Goal: Information Seeking & Learning: Learn about a topic

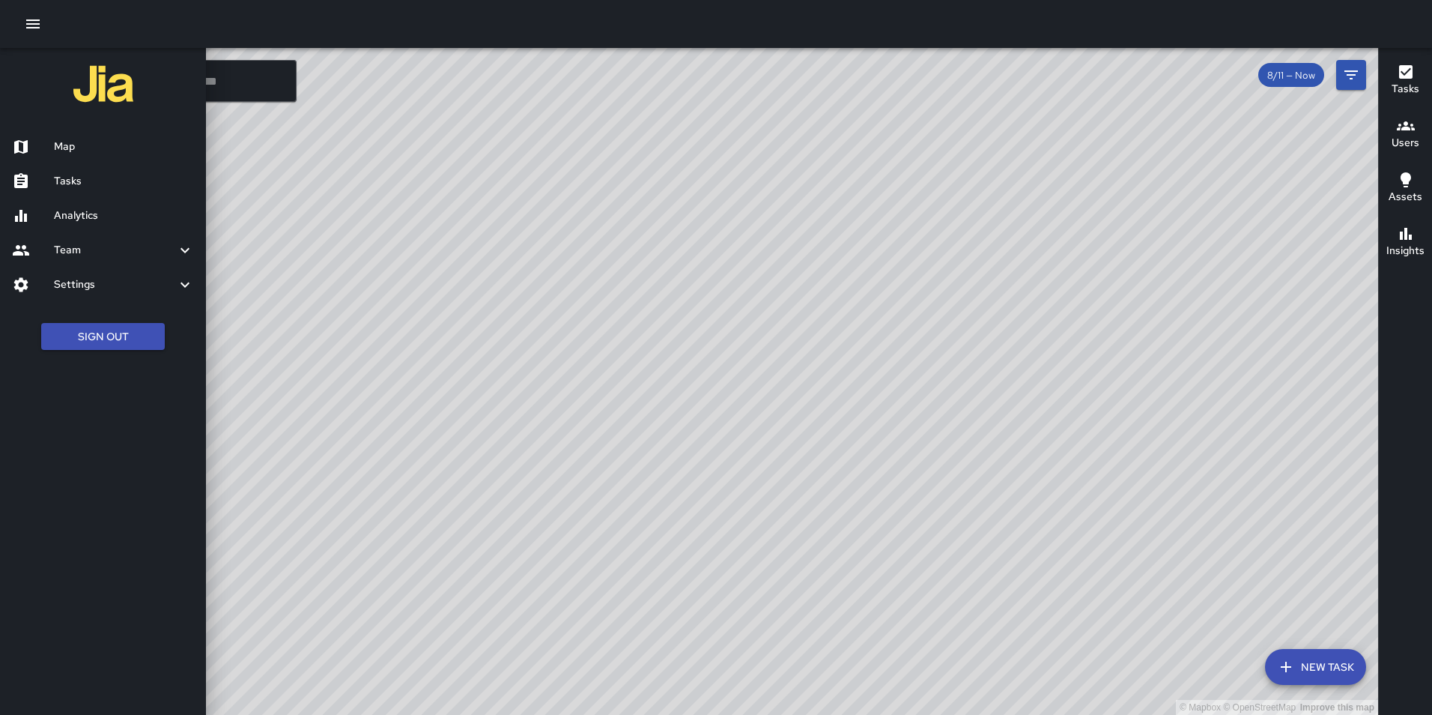
click at [103, 218] on h6 "Analytics" at bounding box center [124, 215] width 140 height 16
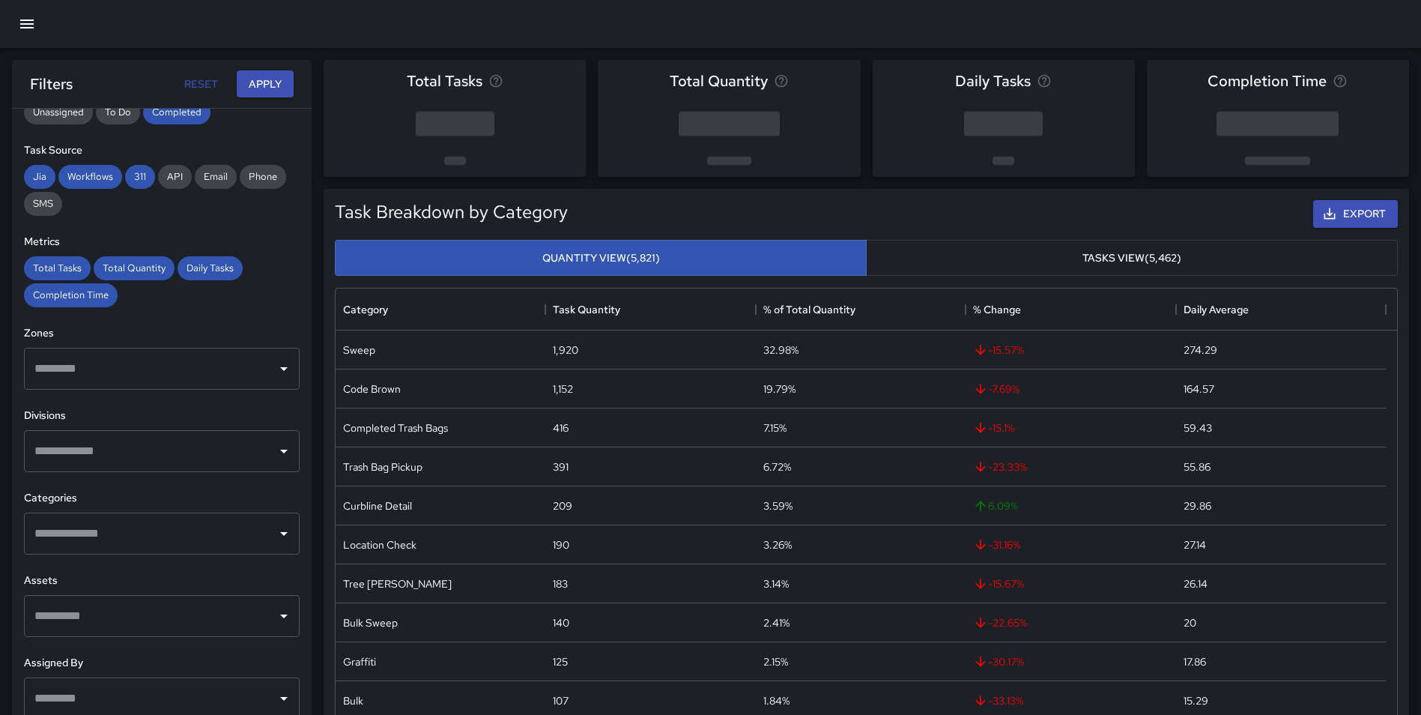
scroll to position [246, 0]
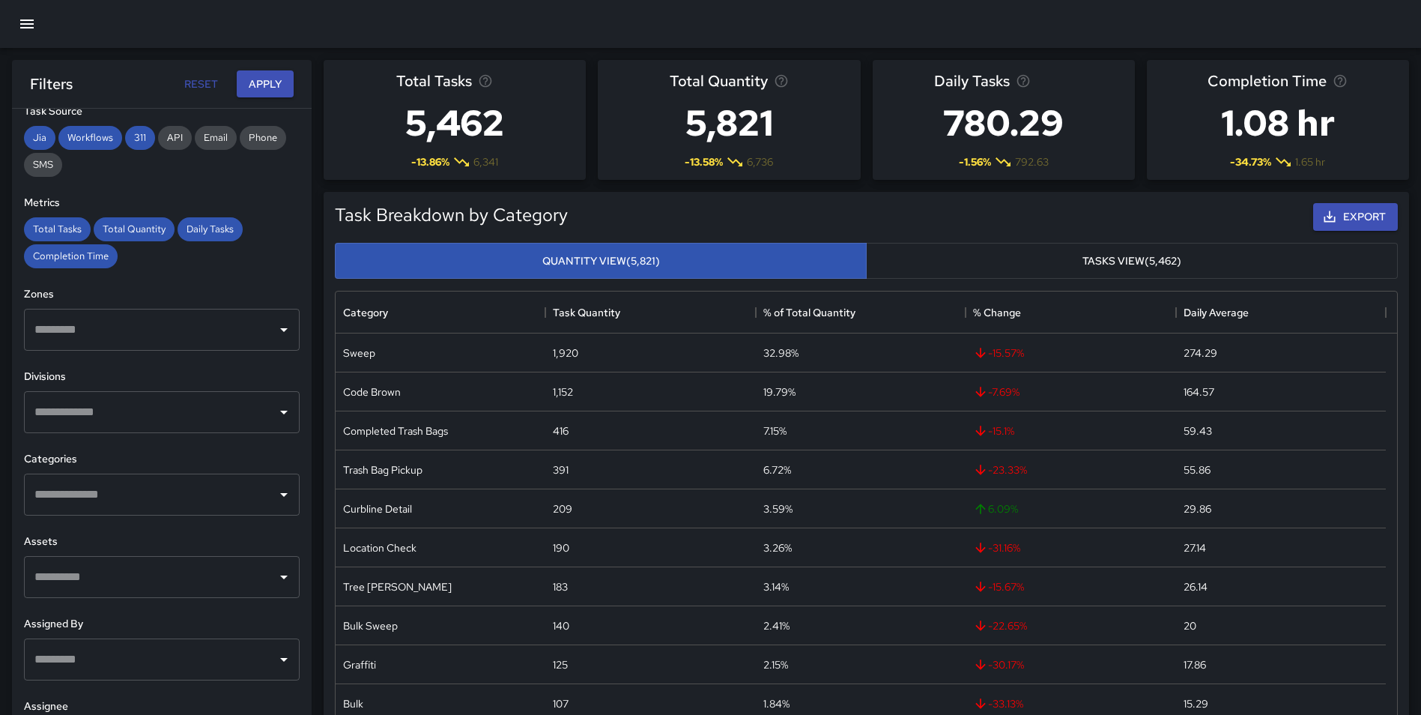
click at [180, 421] on input "text" at bounding box center [151, 412] width 240 height 28
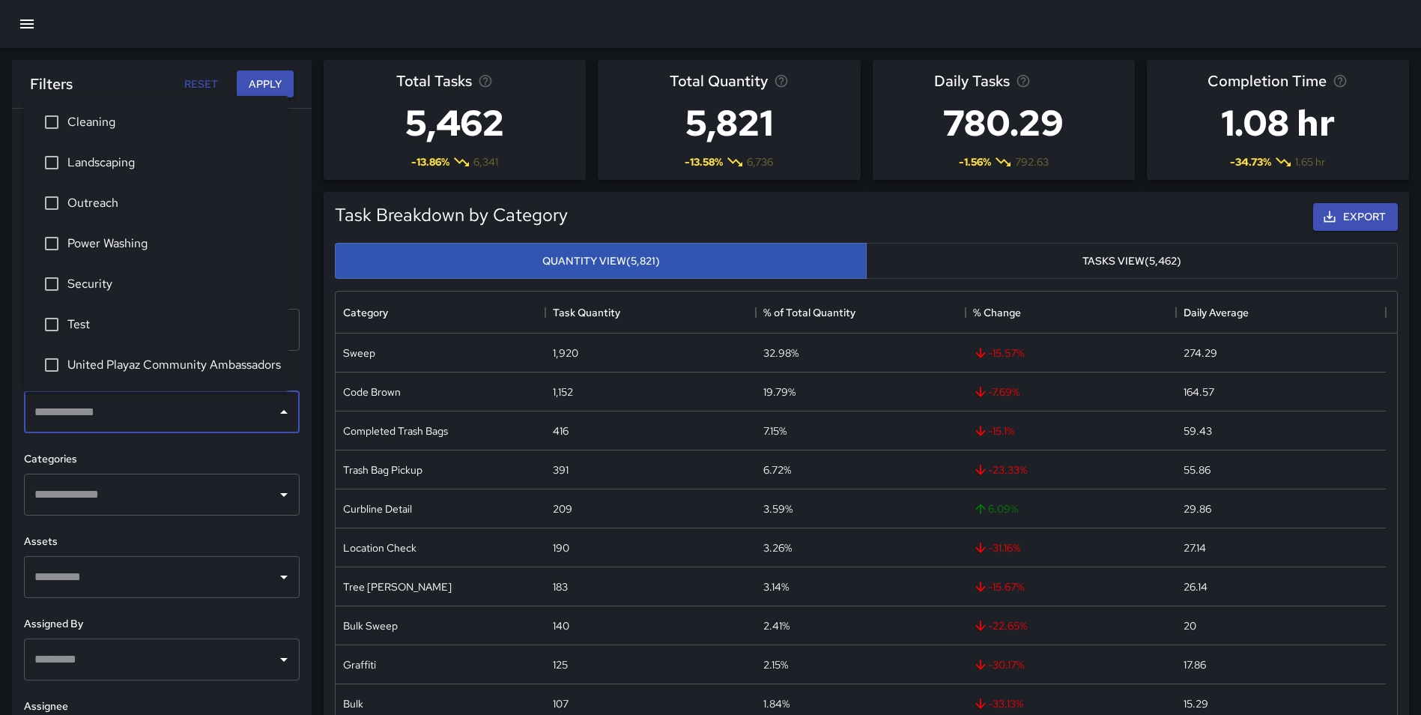
click at [181, 333] on span "Test" at bounding box center [171, 324] width 209 height 18
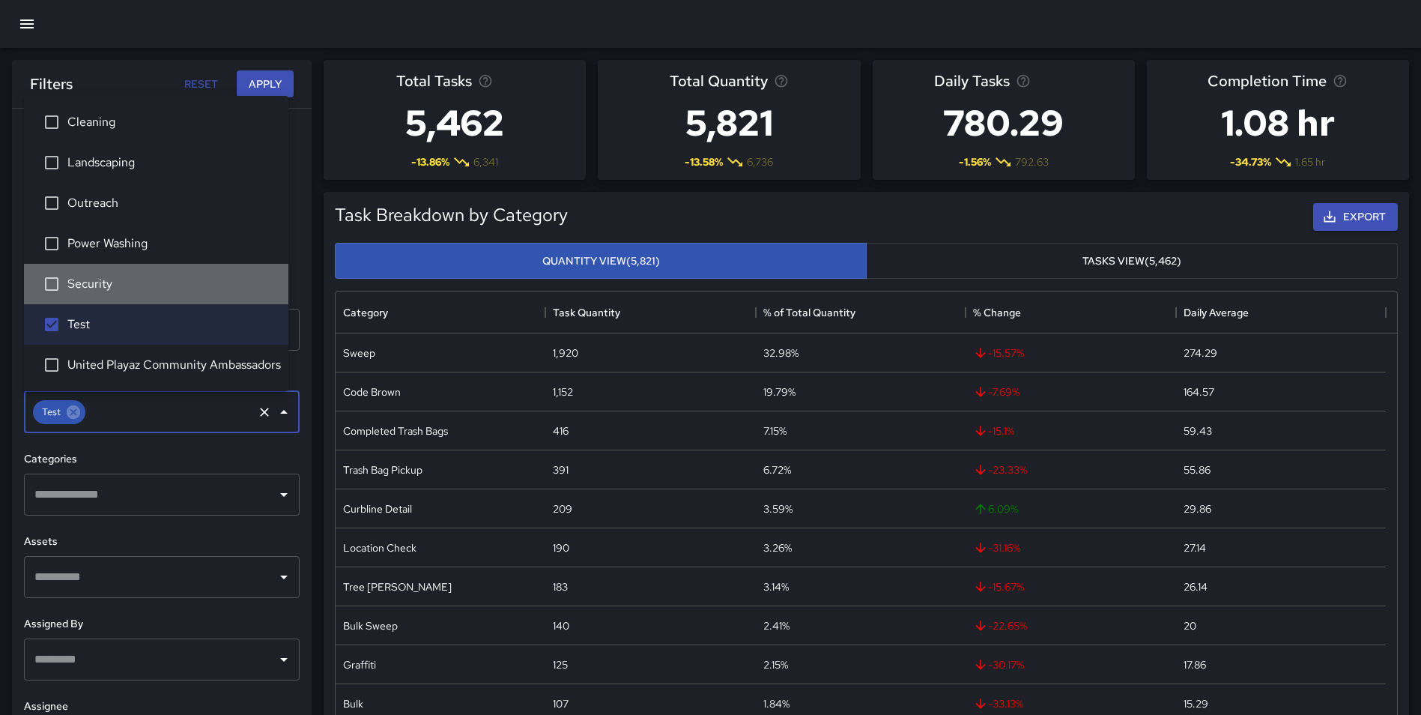
click at [173, 293] on li "Security" at bounding box center [156, 284] width 264 height 40
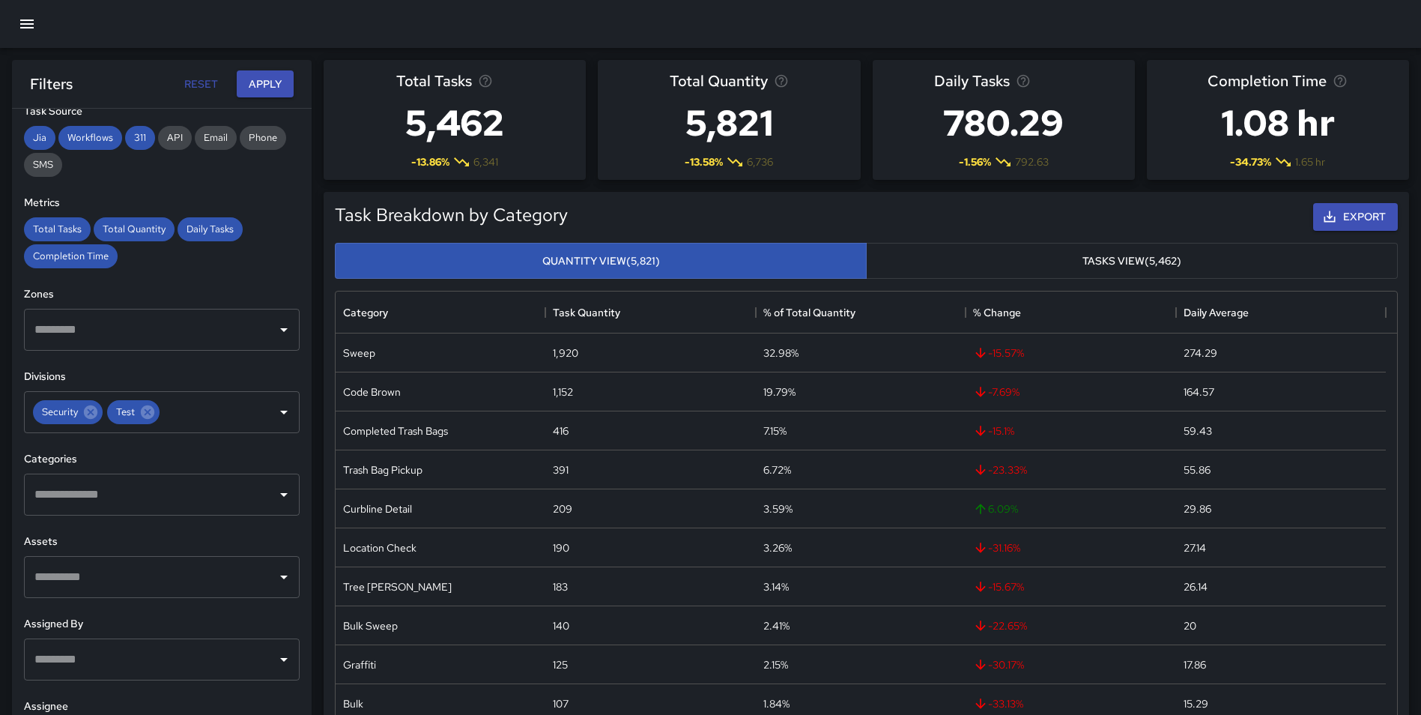
click at [293, 208] on div "**********" at bounding box center [162, 442] width 300 height 666
click at [206, 494] on input "text" at bounding box center [151, 494] width 240 height 28
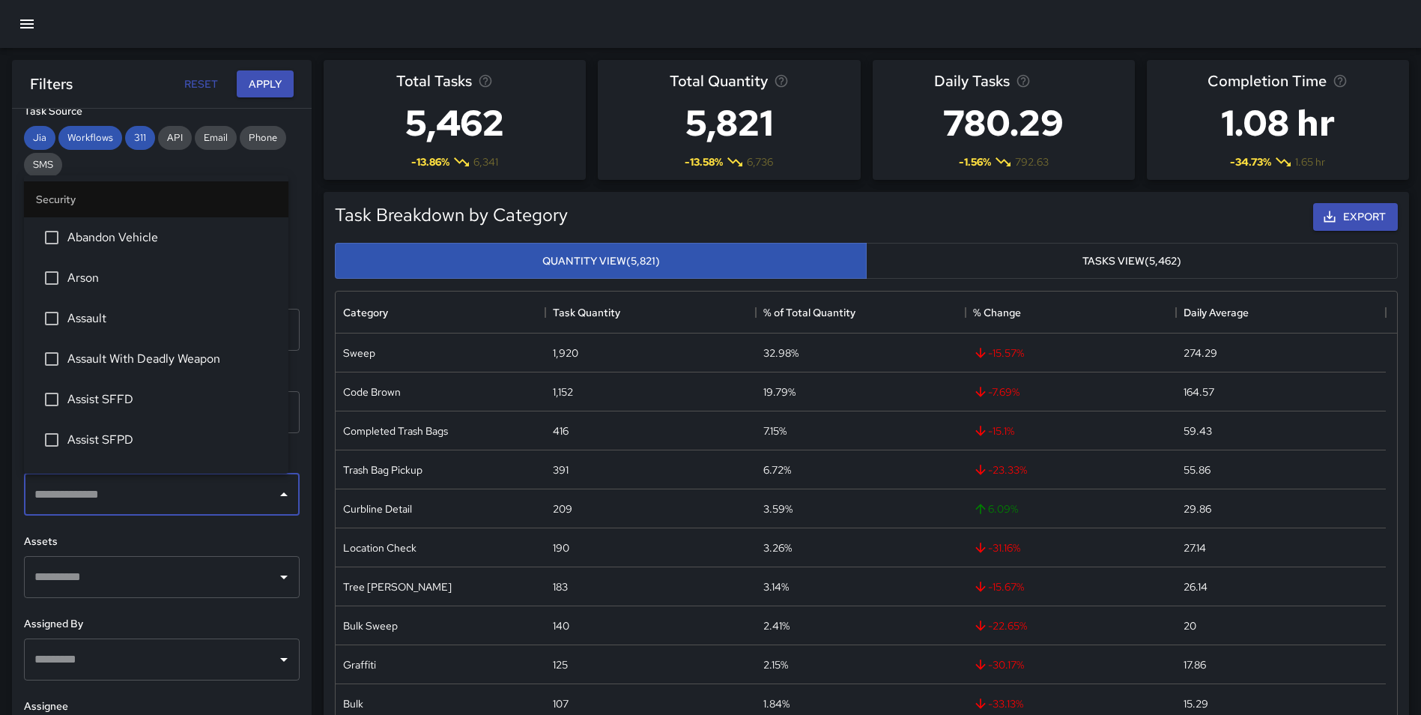
click at [136, 369] on li "Assault With Deadly Weapon" at bounding box center [156, 359] width 264 height 40
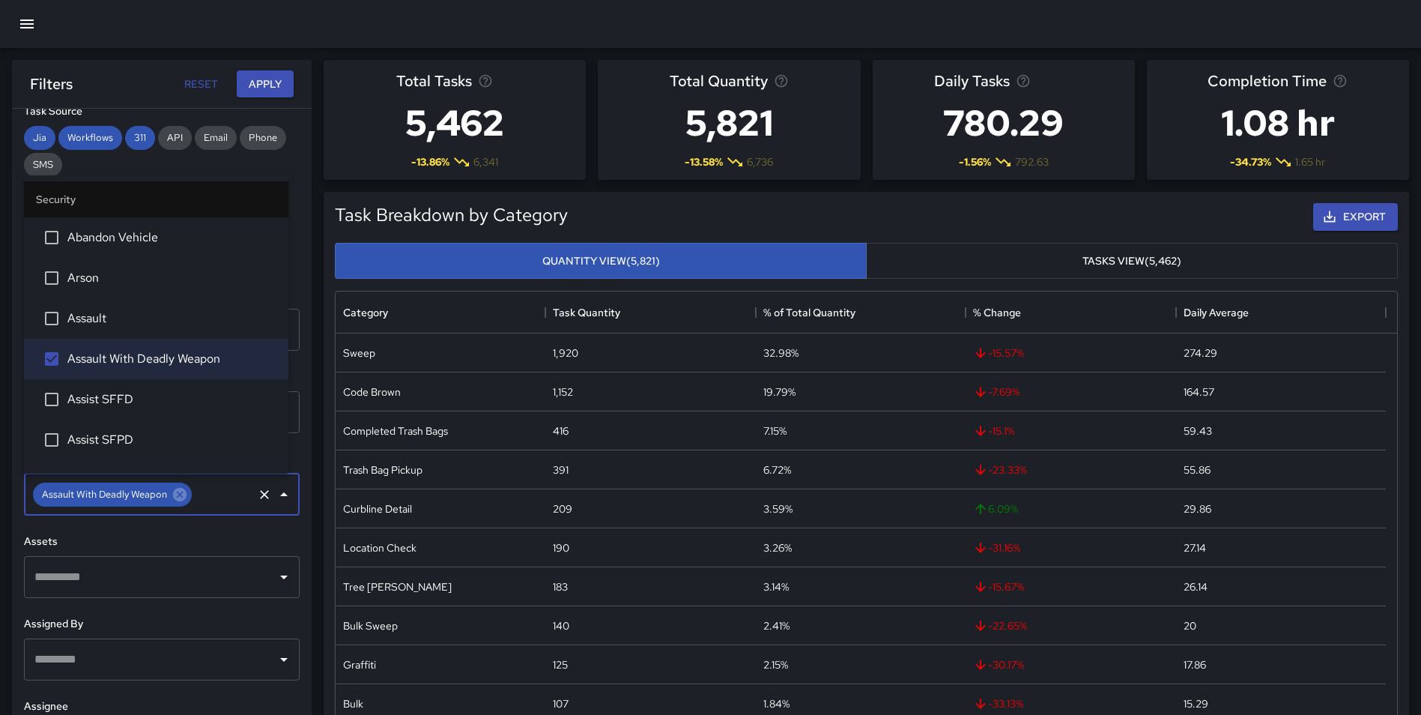
click at [131, 307] on li "Assault" at bounding box center [156, 318] width 264 height 40
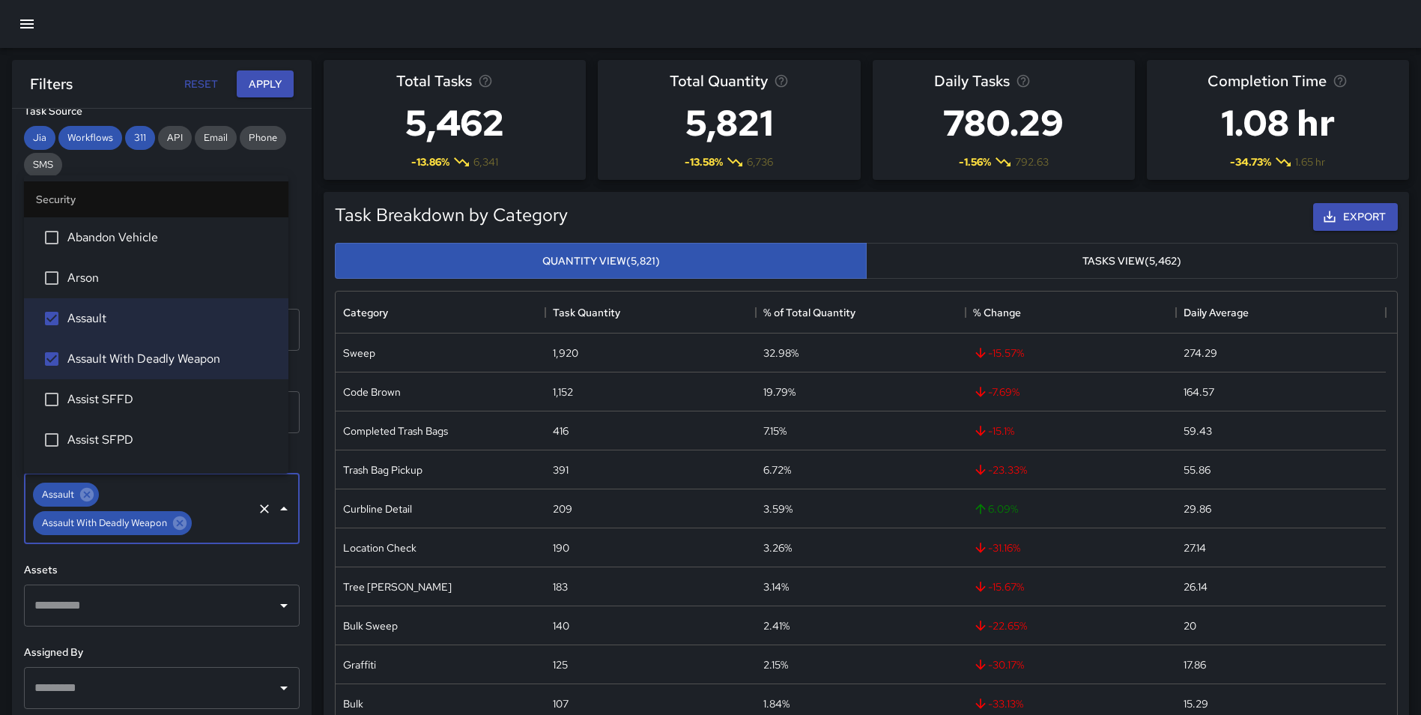
click at [293, 529] on div "**********" at bounding box center [162, 442] width 300 height 666
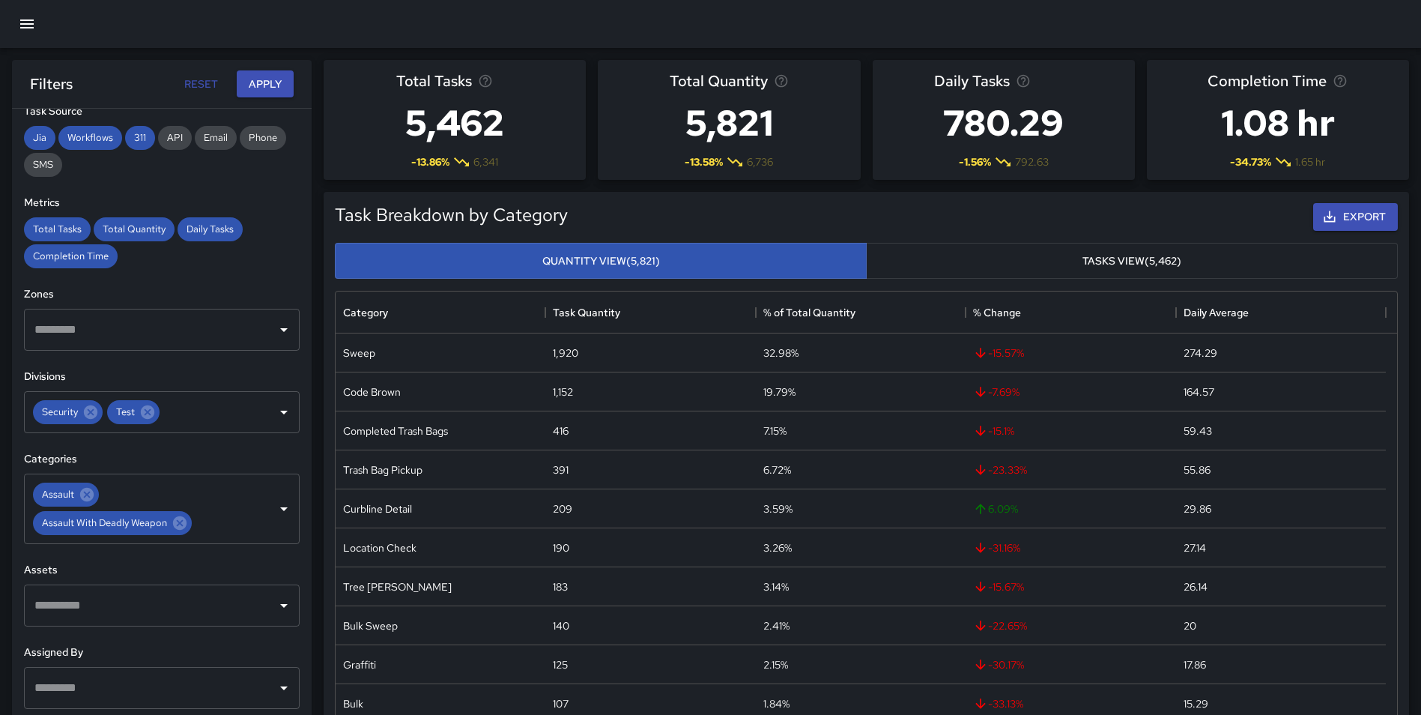
click at [235, 610] on input "text" at bounding box center [151, 605] width 240 height 28
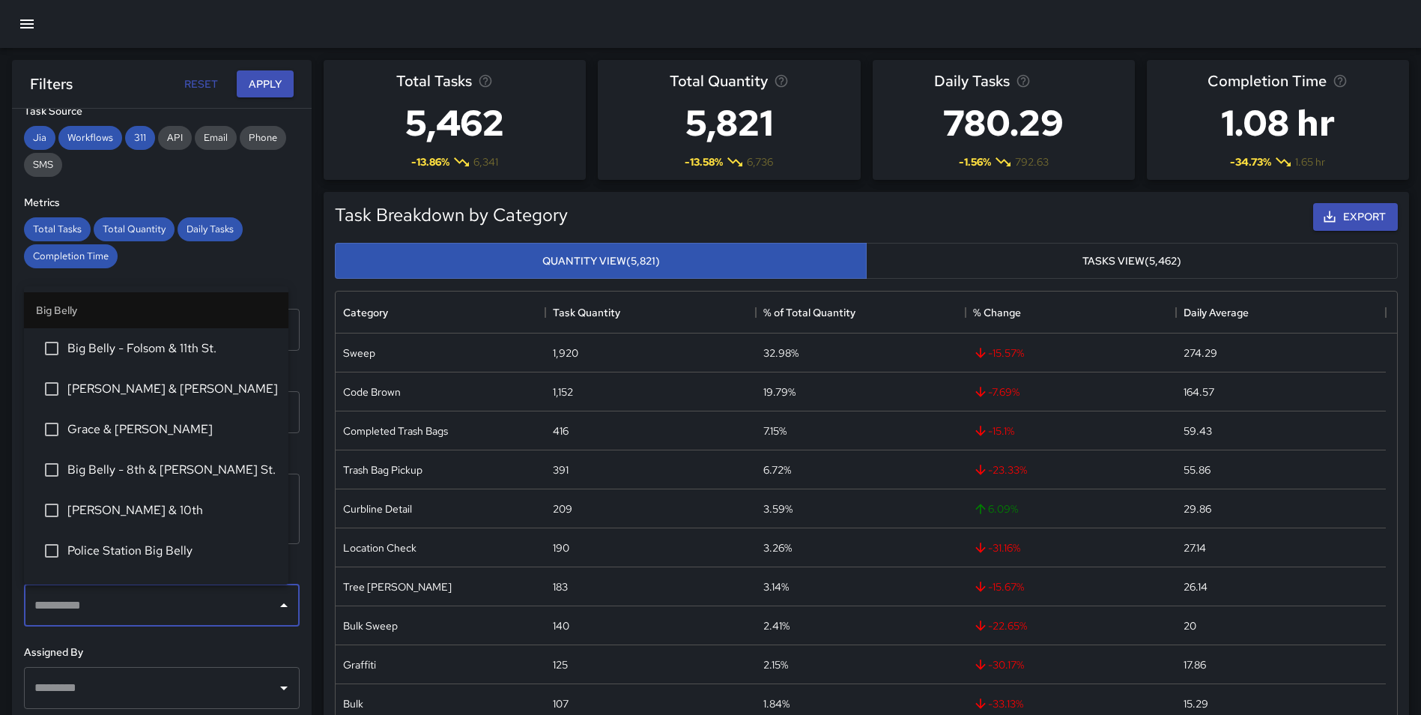
click at [193, 497] on li "[PERSON_NAME] & 10th" at bounding box center [156, 510] width 264 height 40
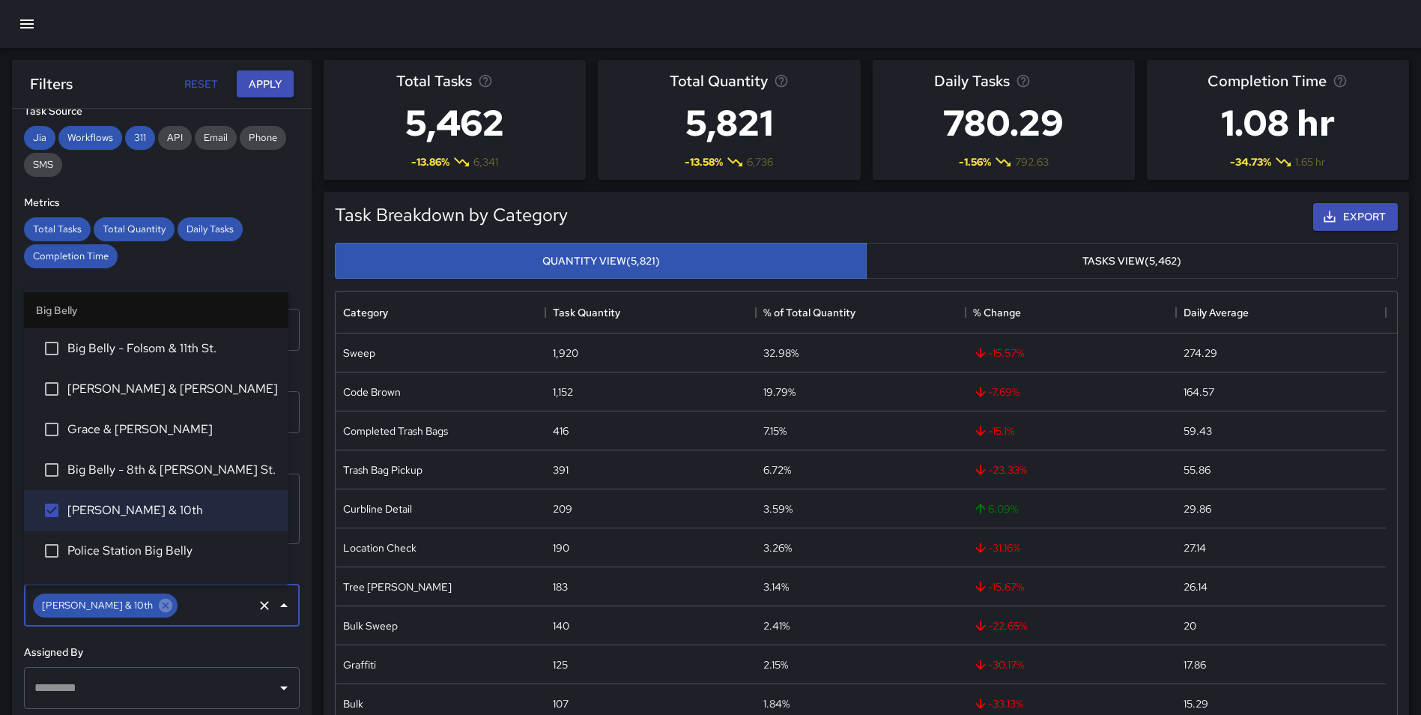
click at [183, 461] on span "Big Belly - 8th & [PERSON_NAME] St." at bounding box center [171, 470] width 209 height 18
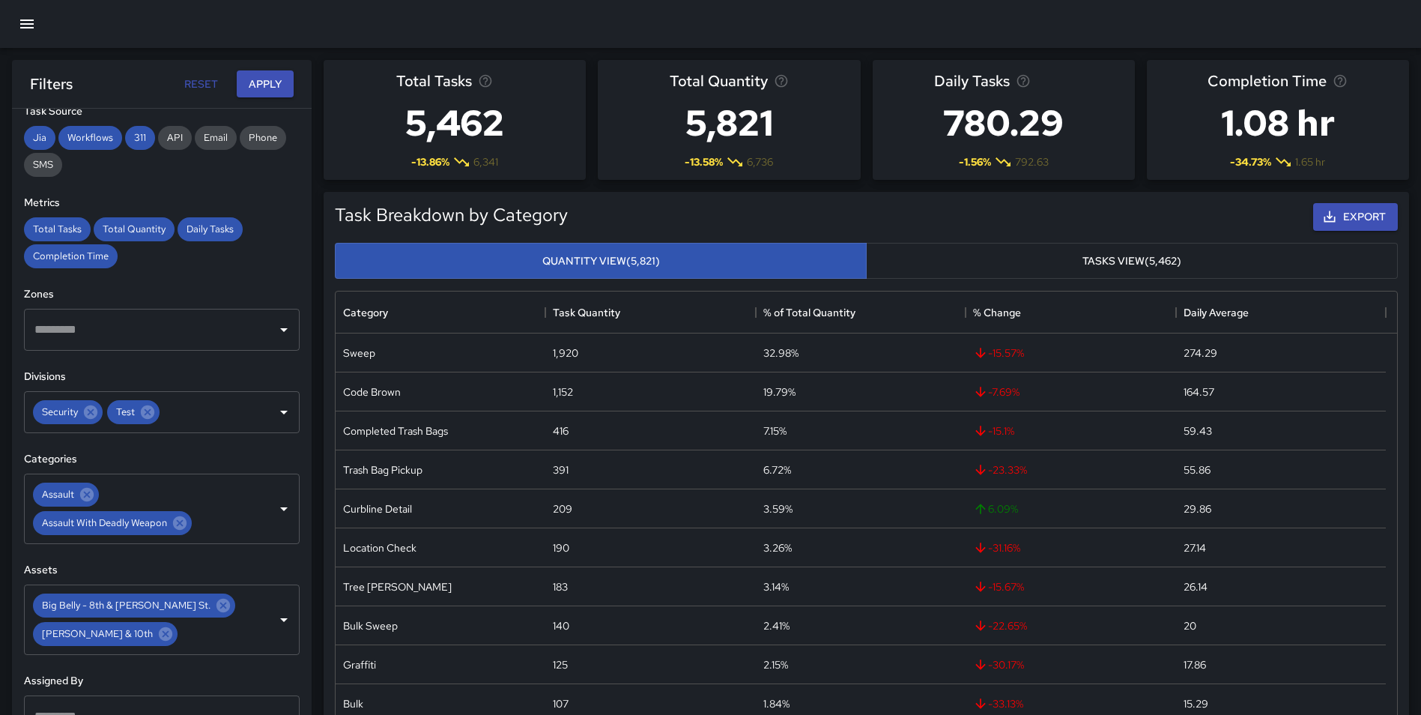
click at [294, 600] on div "**********" at bounding box center [162, 442] width 300 height 666
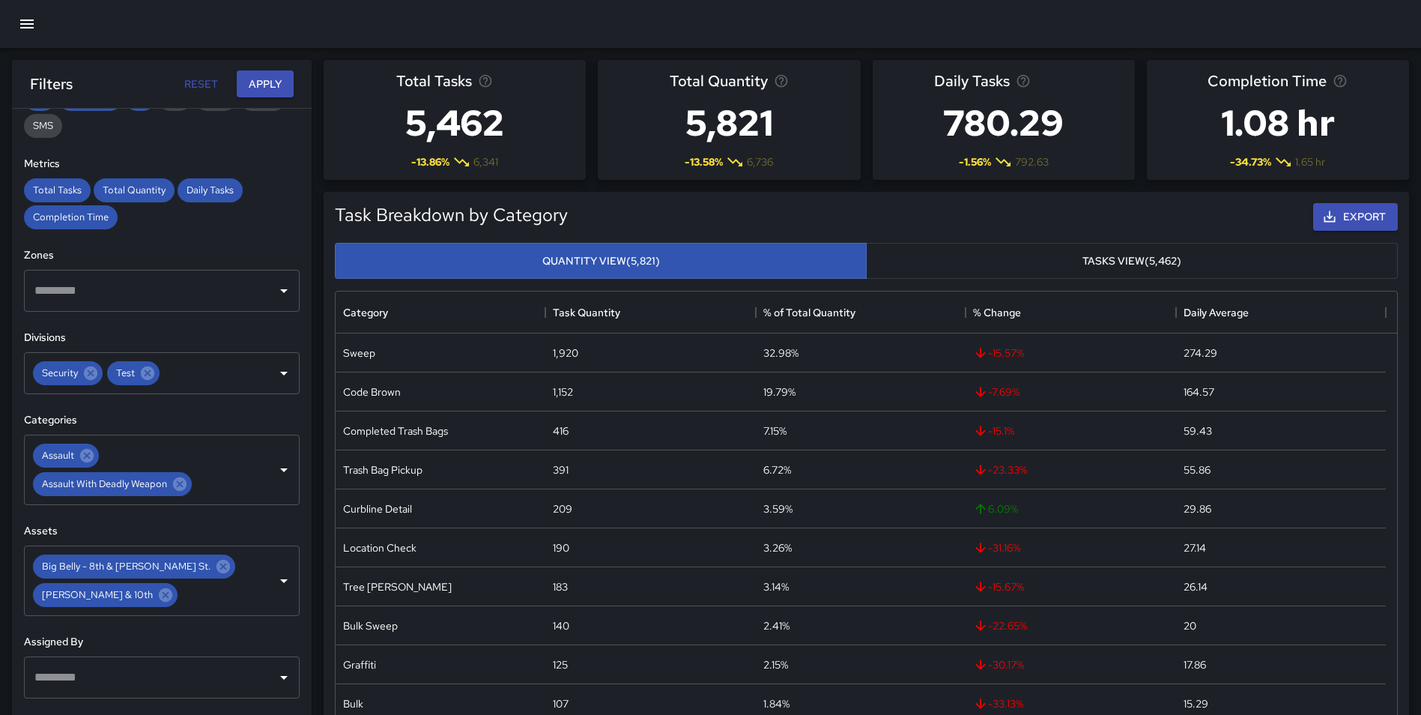
scroll to position [303, 0]
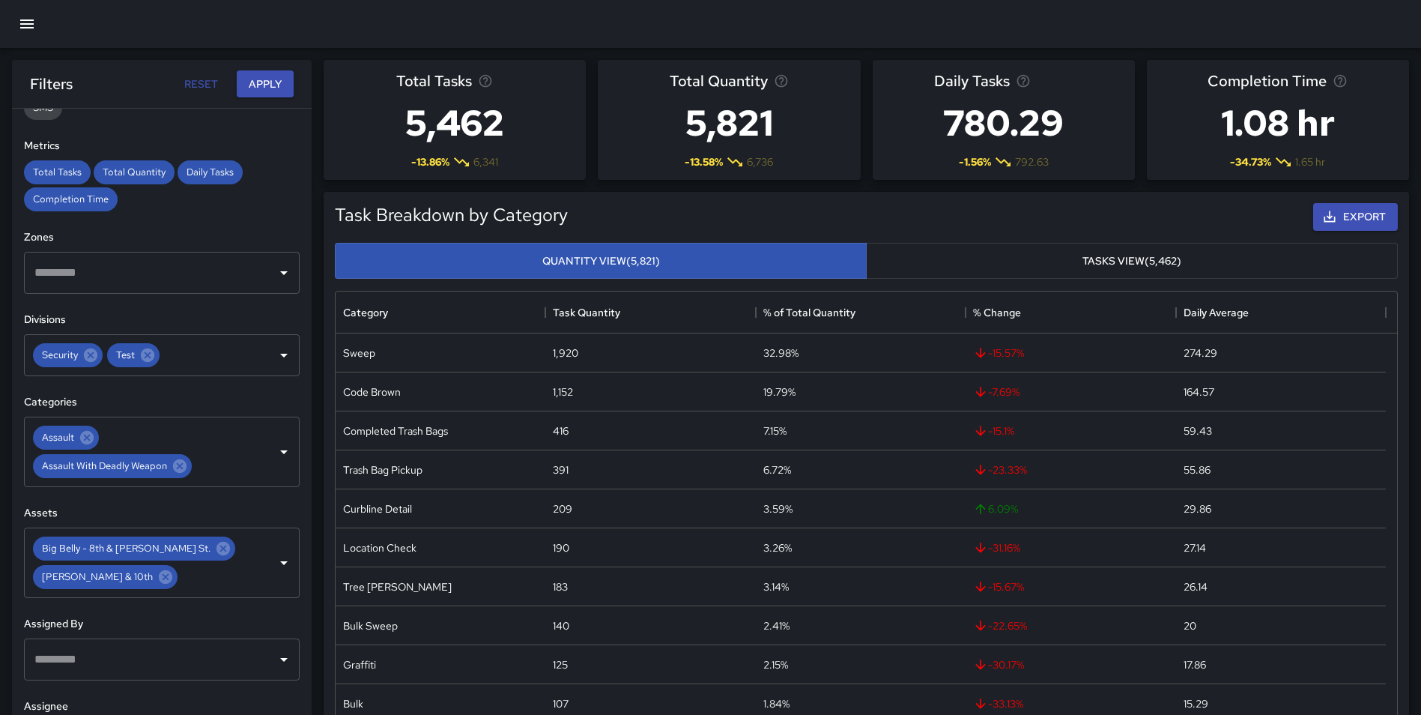
click at [206, 674] on div "​" at bounding box center [162, 659] width 276 height 42
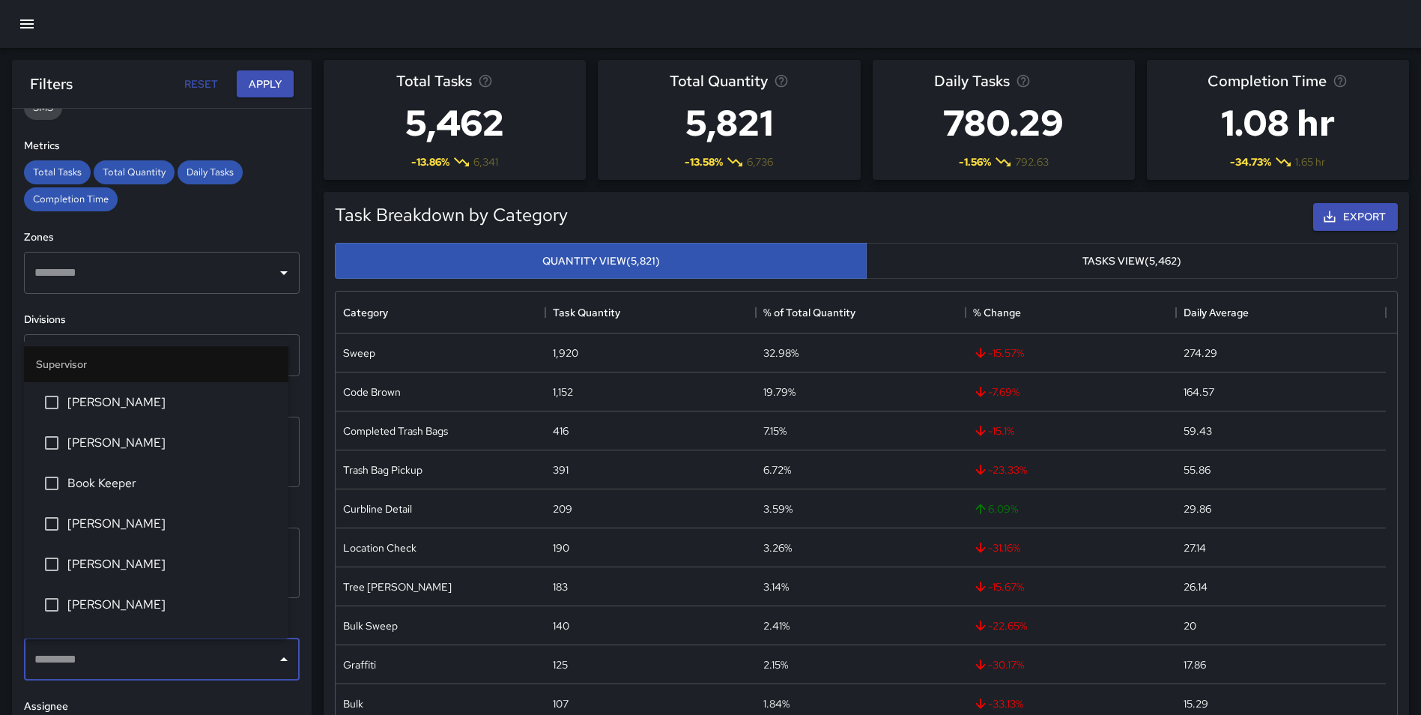
click at [163, 593] on li "[PERSON_NAME]" at bounding box center [156, 604] width 264 height 40
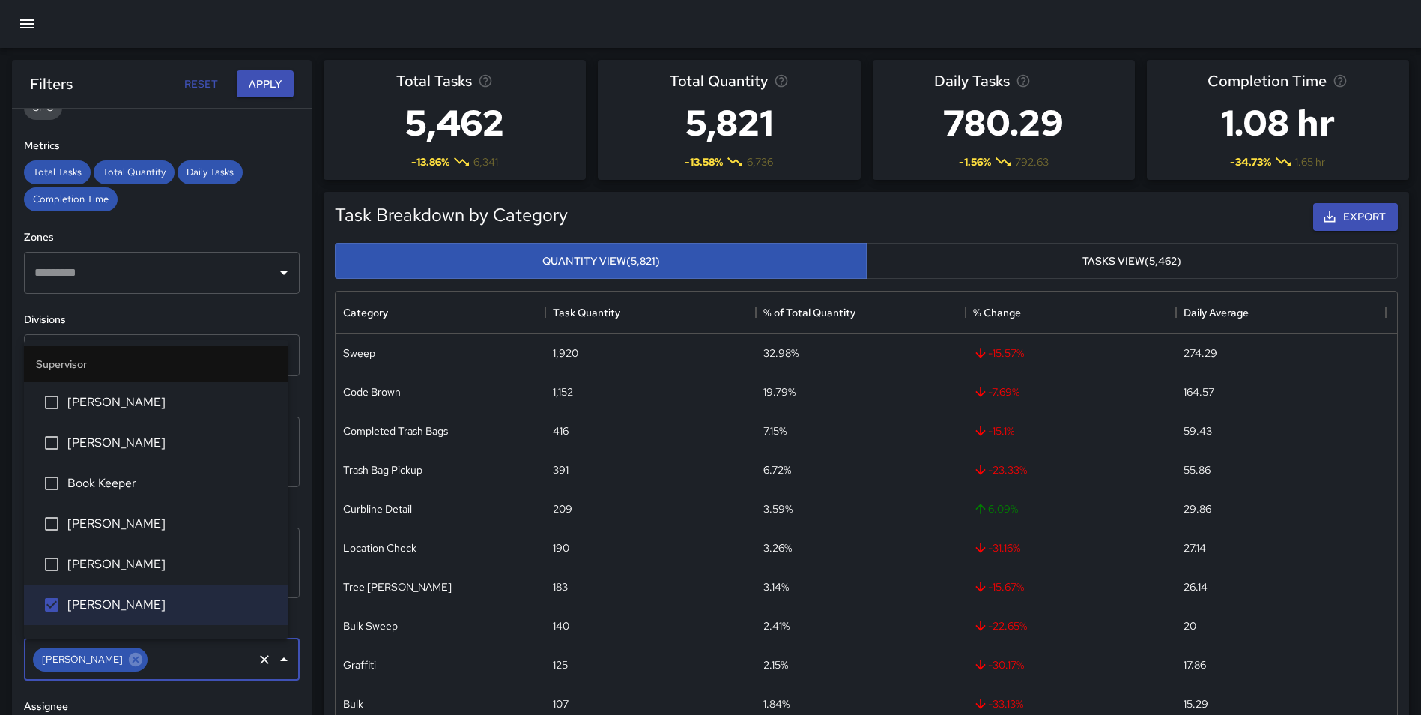
click at [159, 562] on span "[PERSON_NAME]" at bounding box center [171, 564] width 209 height 18
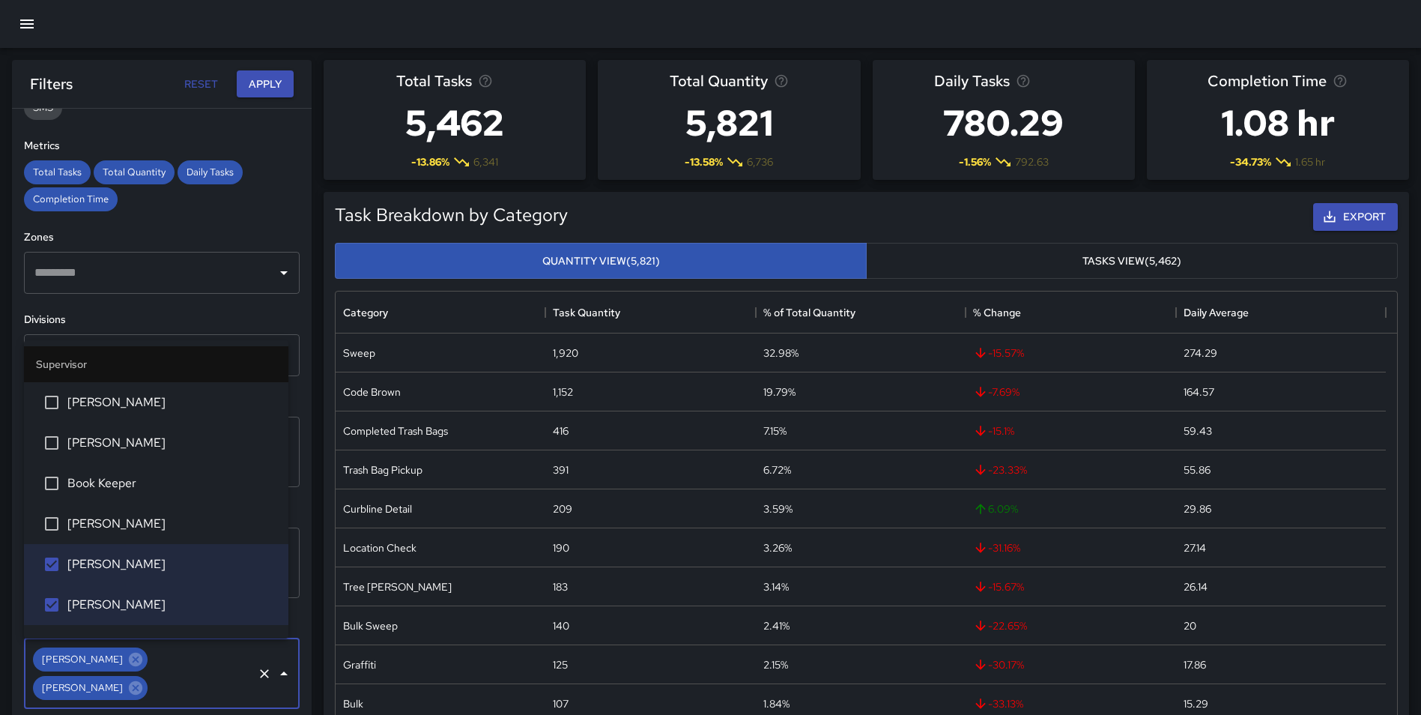
click at [155, 536] on li "[PERSON_NAME]" at bounding box center [156, 523] width 264 height 40
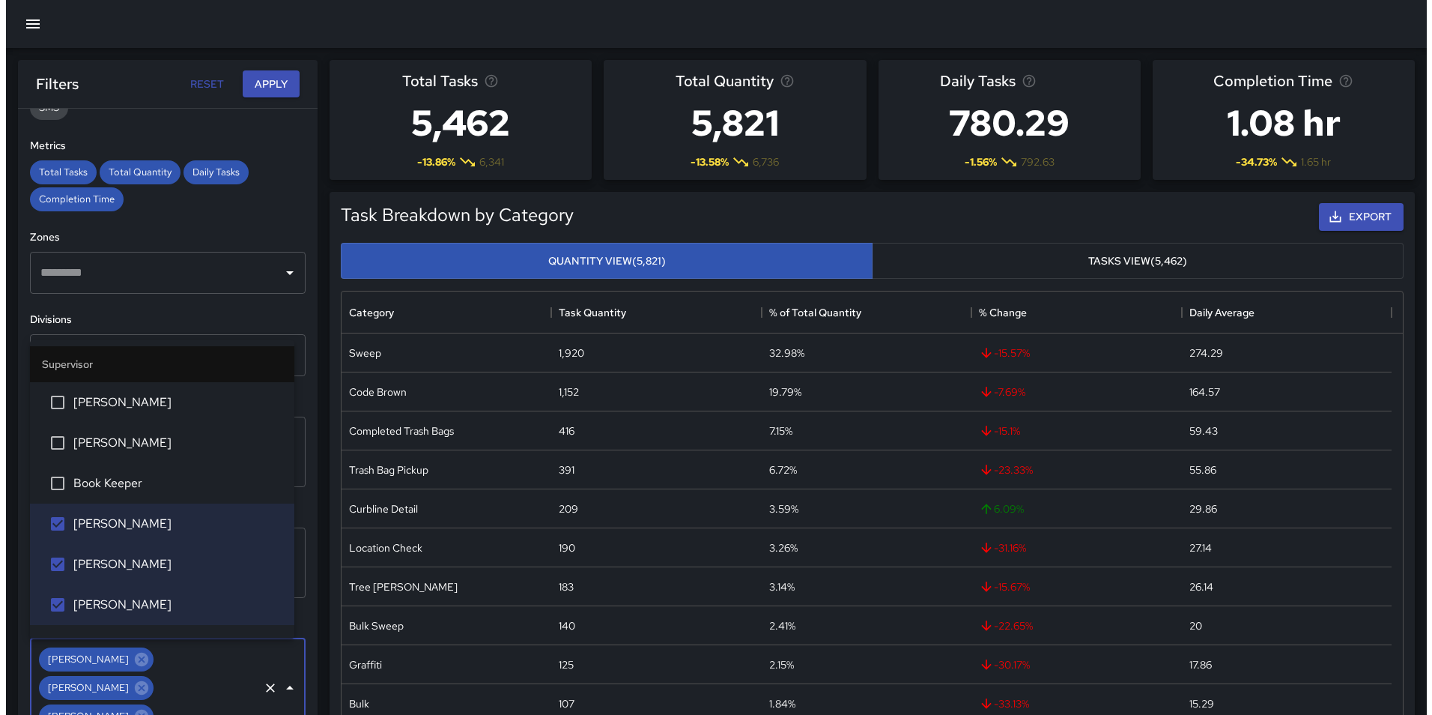
scroll to position [0, 0]
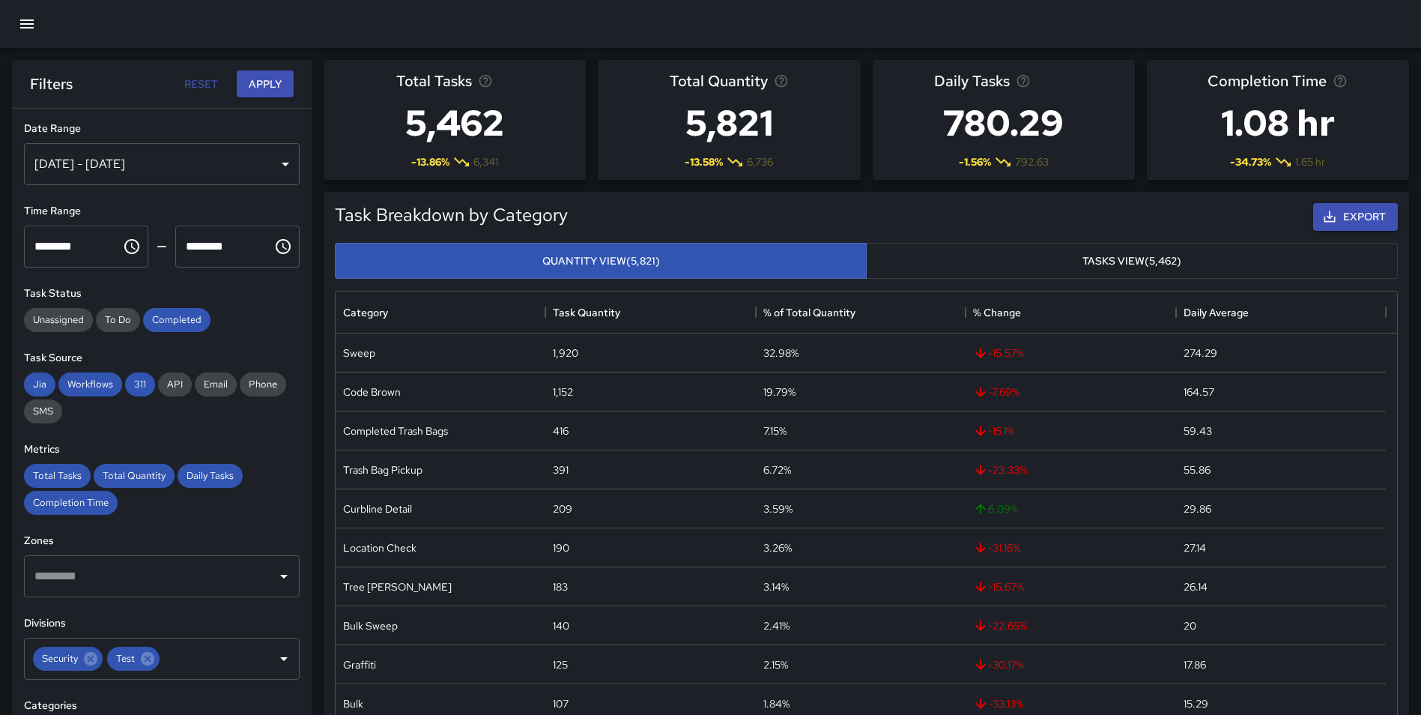
click at [35, 22] on icon "button" at bounding box center [27, 24] width 18 height 18
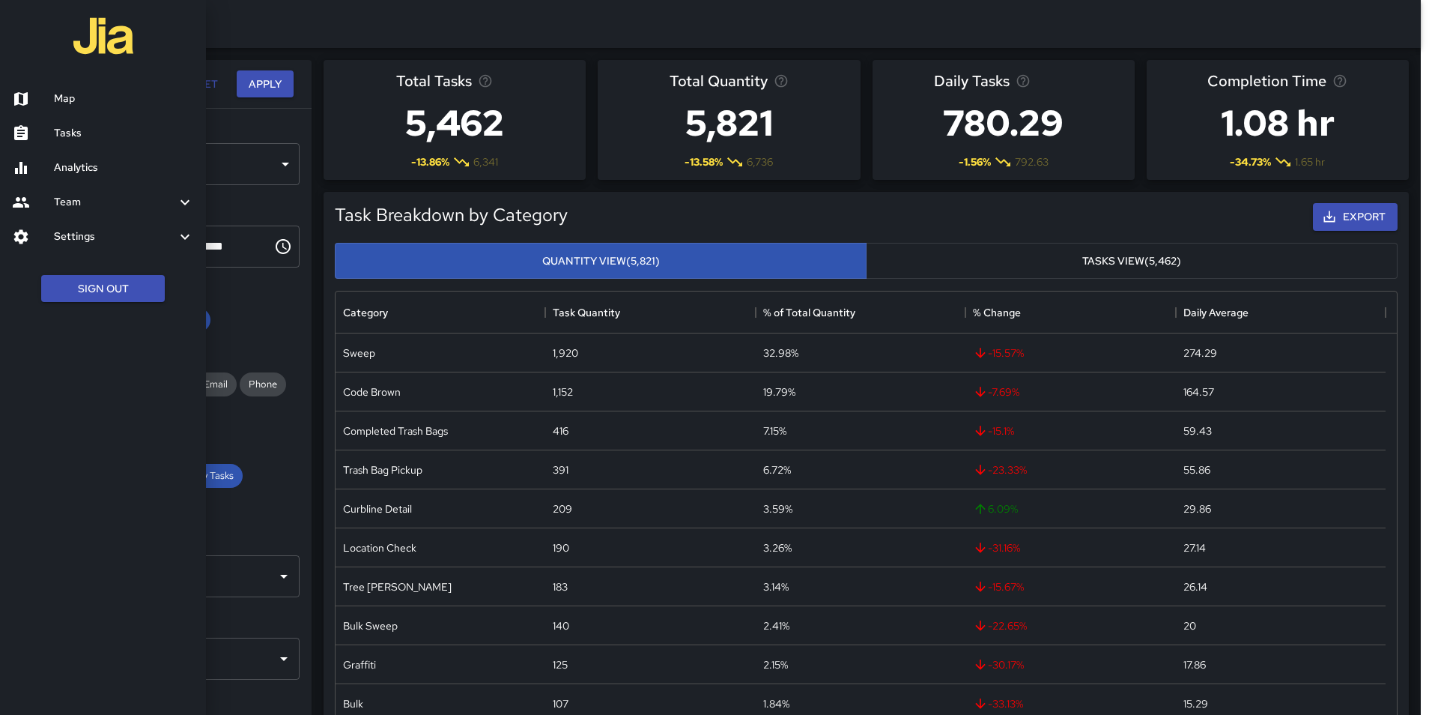
click at [68, 100] on h6 "Map" at bounding box center [124, 99] width 140 height 16
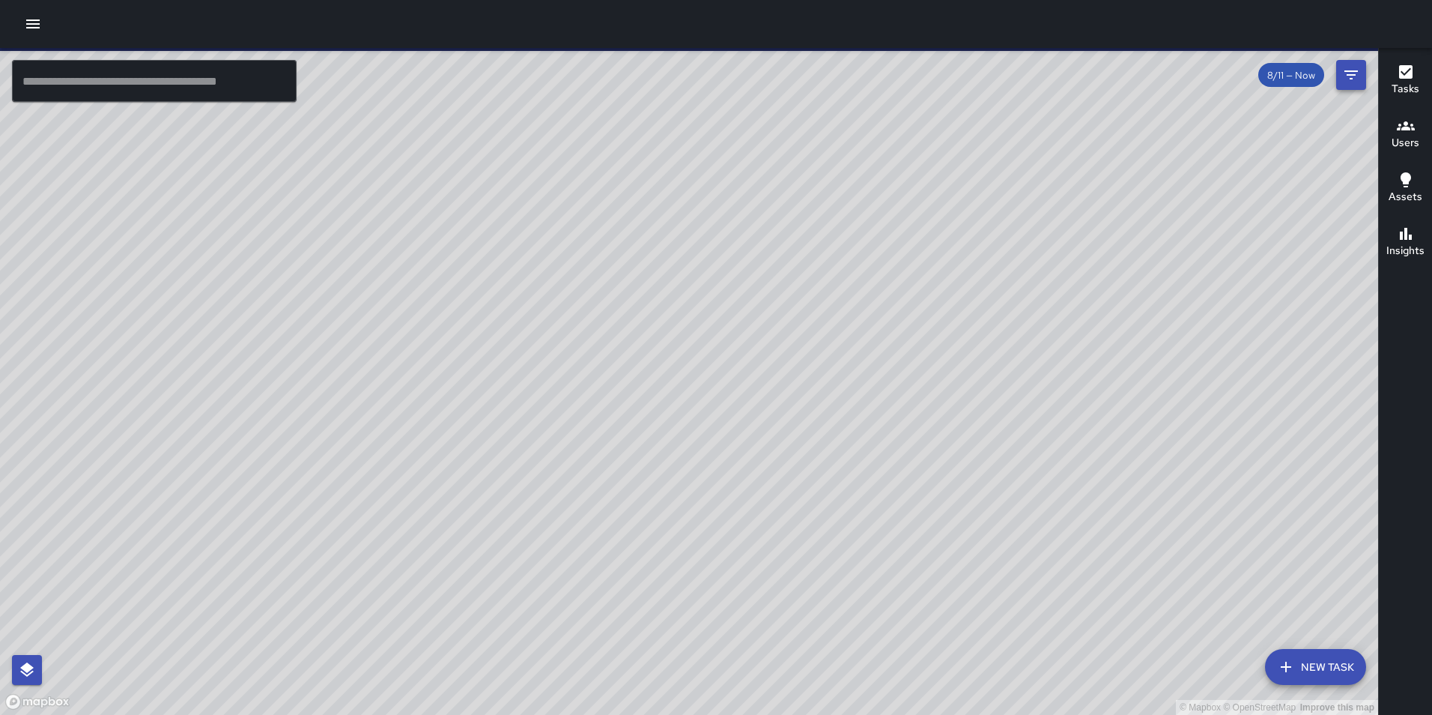
click at [1357, 73] on icon "Filters" at bounding box center [1351, 75] width 18 height 18
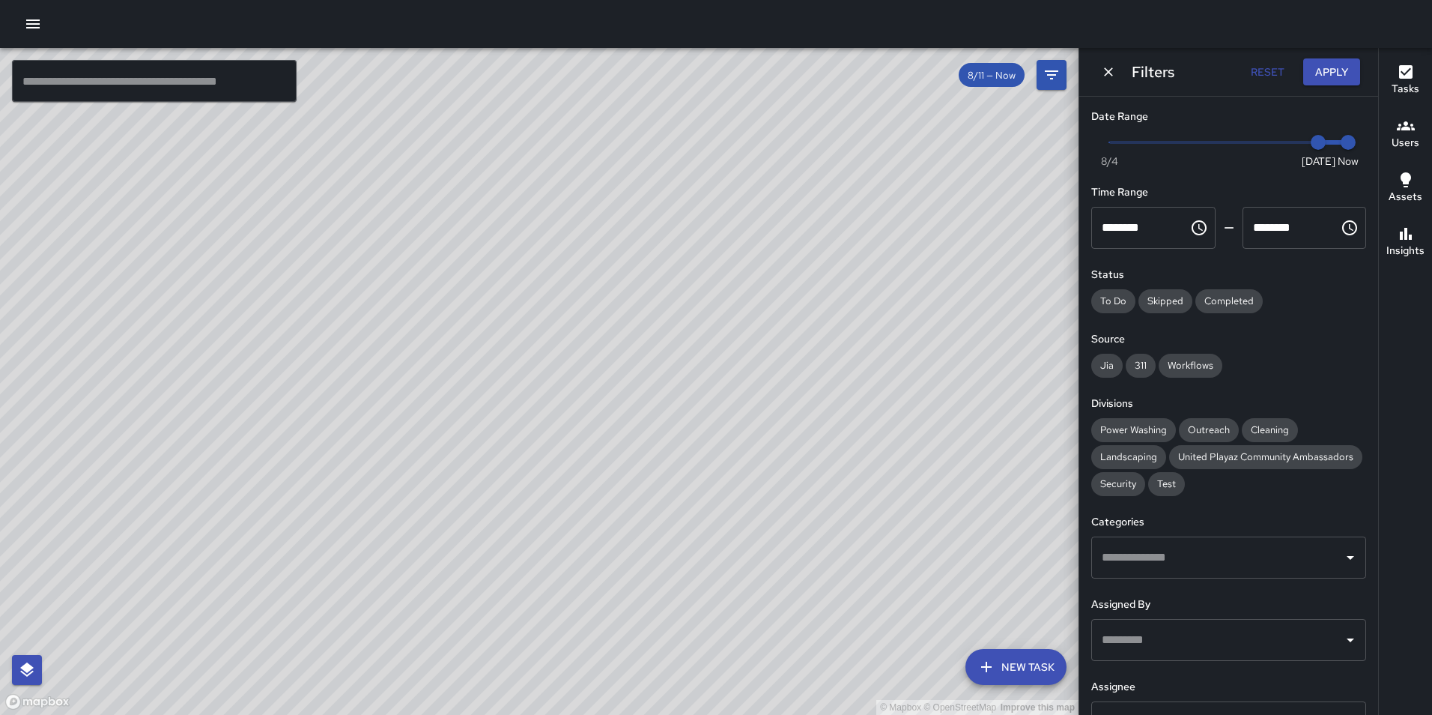
click at [1190, 232] on icon "Choose time, selected time is 12:00 AM" at bounding box center [1199, 228] width 18 height 18
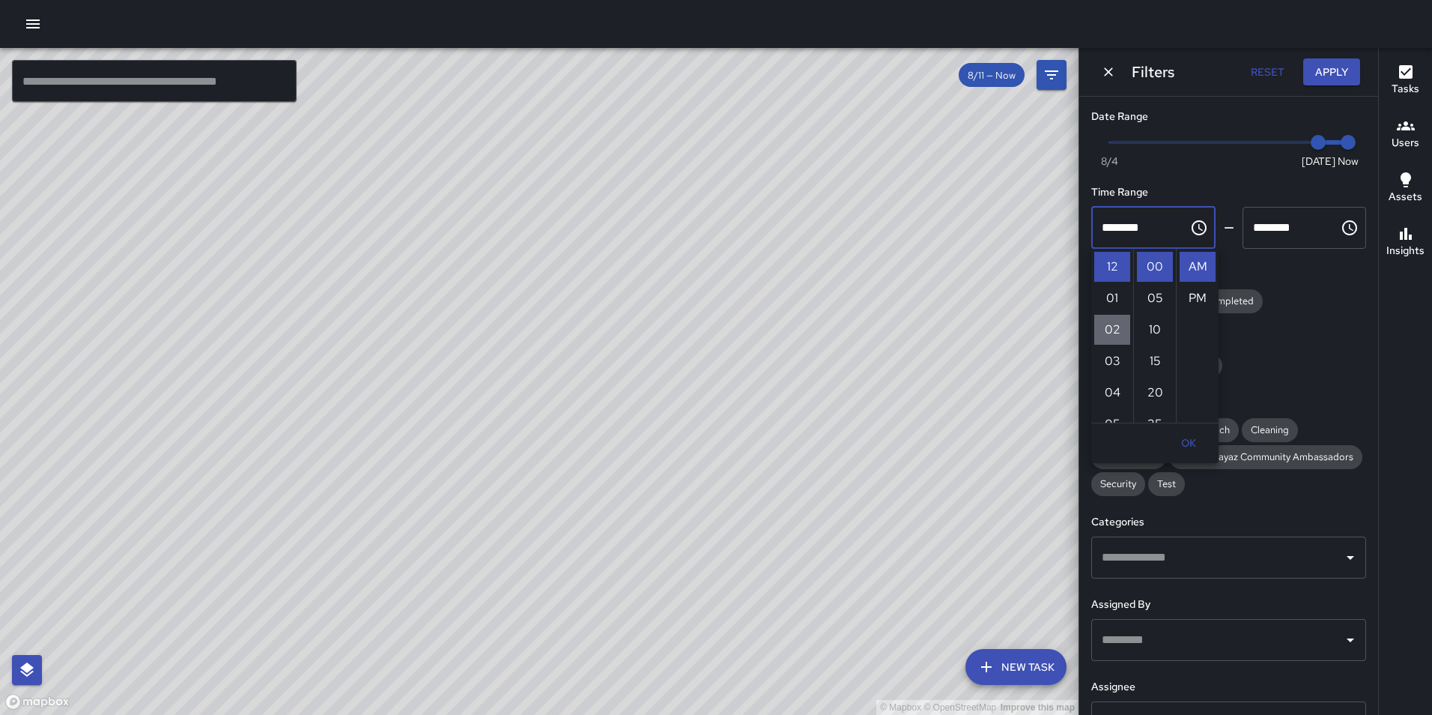
click at [1111, 327] on li "02" at bounding box center [1112, 330] width 36 height 30
click at [1284, 233] on input "********" at bounding box center [1286, 228] width 87 height 42
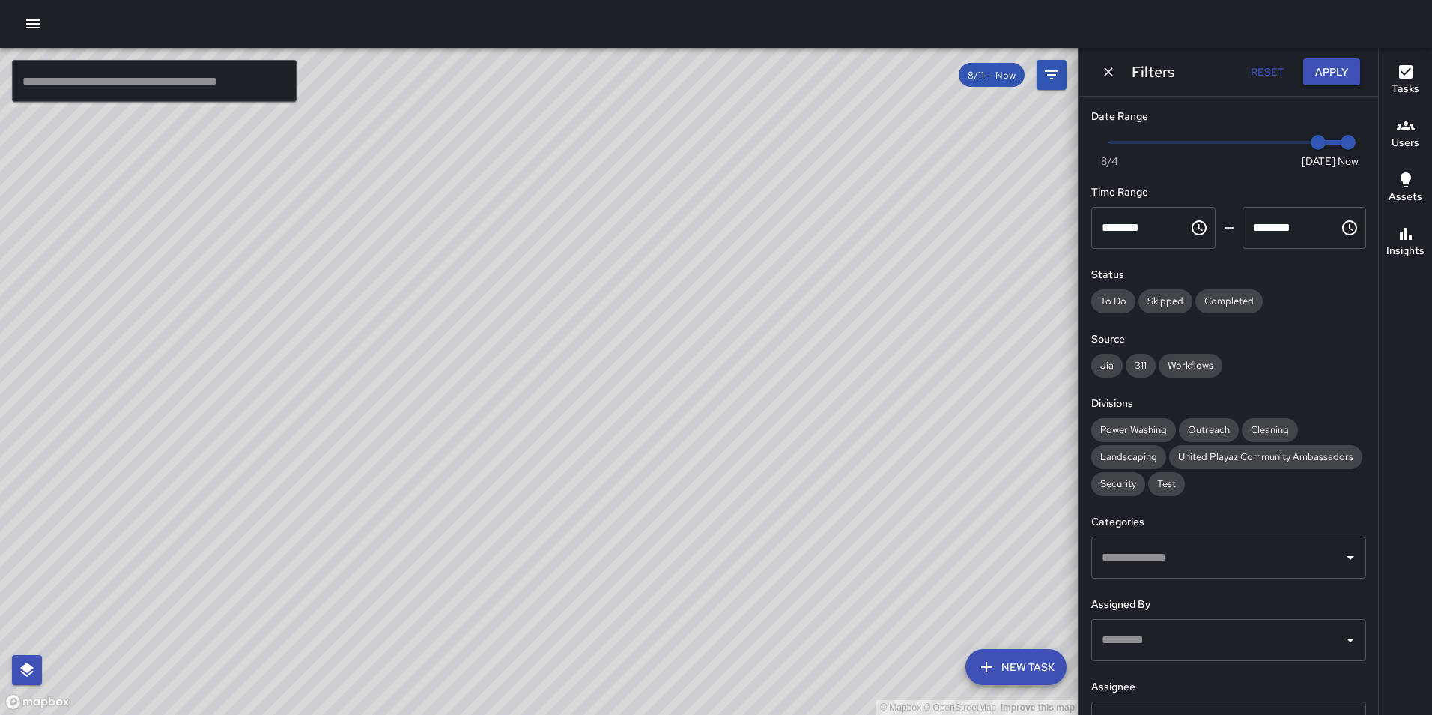
click at [1157, 234] on input "********" at bounding box center [1134, 228] width 87 height 42
click at [1193, 232] on icon "Choose time, selected time is 2:00 AM" at bounding box center [1199, 228] width 18 height 18
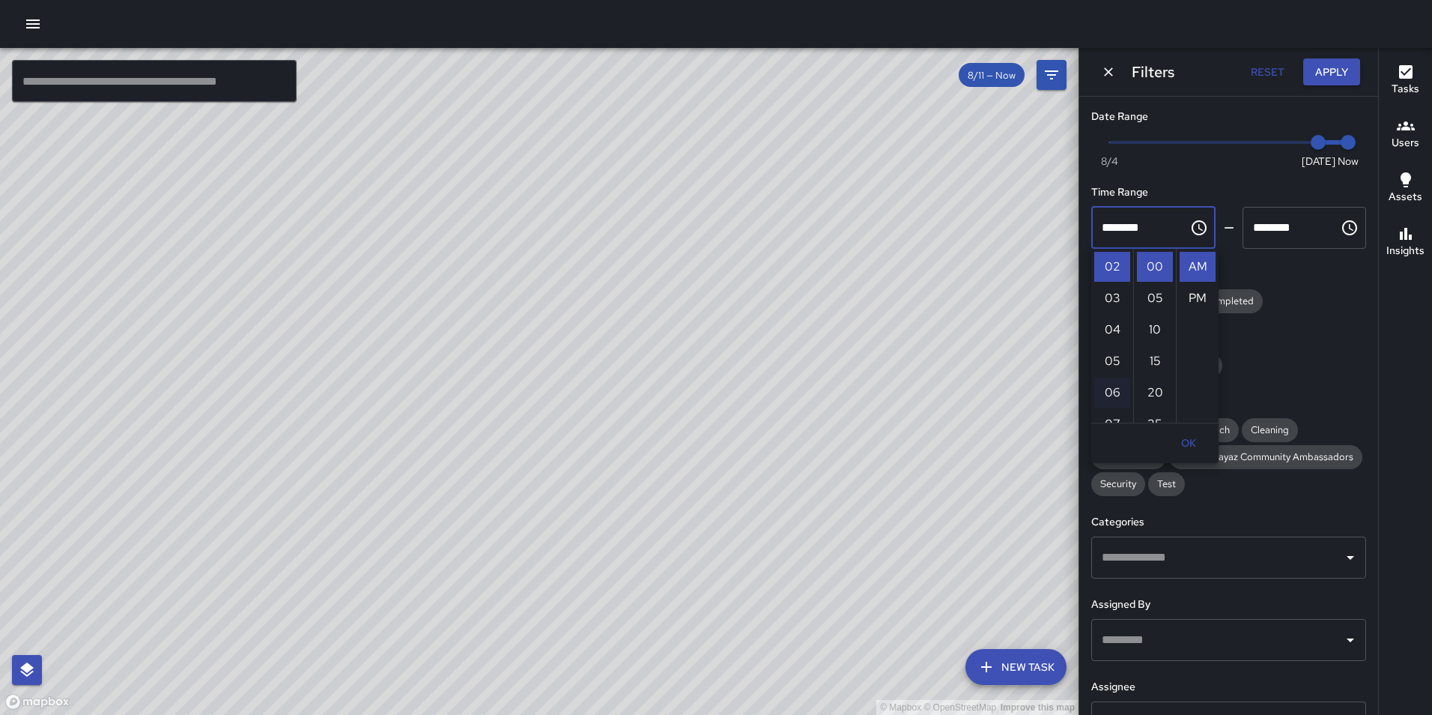
click at [1110, 388] on li "06" at bounding box center [1112, 393] width 36 height 30
type input "********"
type input "*"
drag, startPoint x: 1304, startPoint y: 136, endPoint x: 1234, endPoint y: 140, distance: 69.8
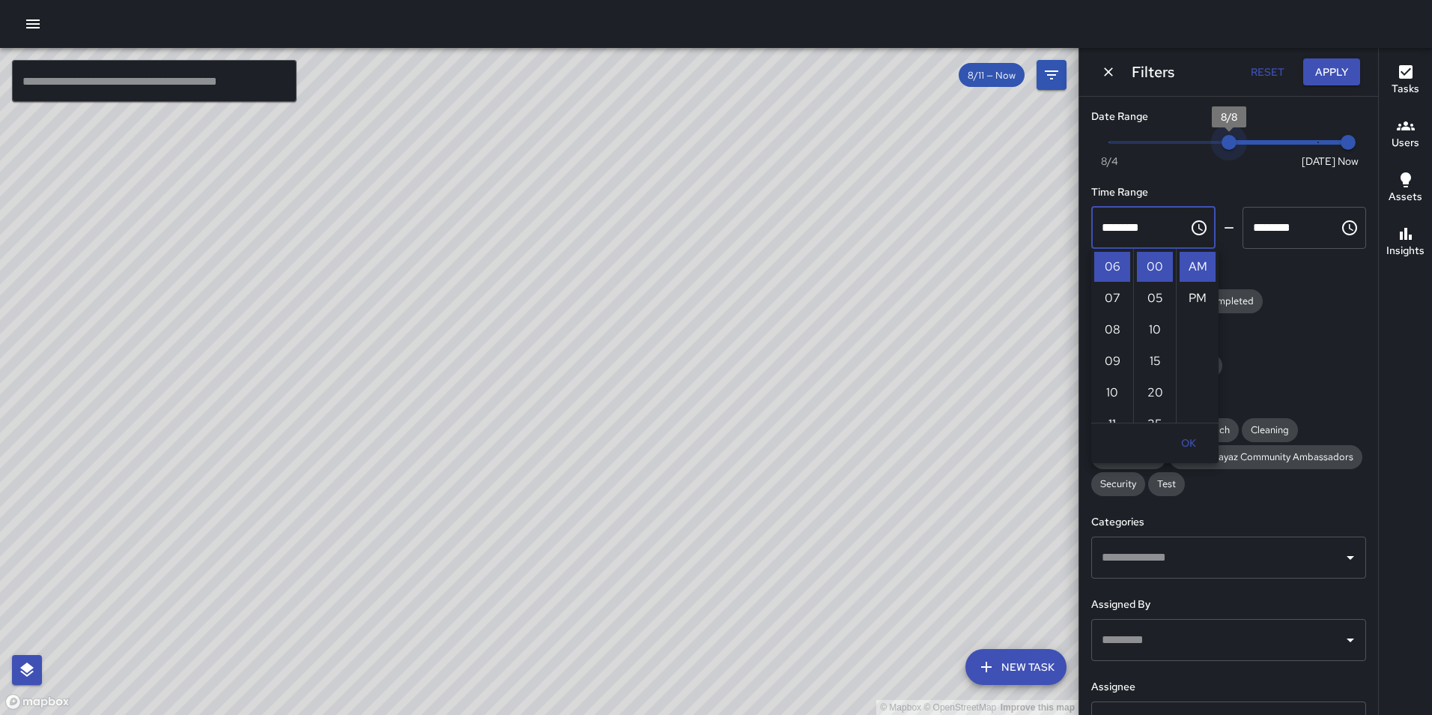
click at [1234, 140] on span "8/8" at bounding box center [1229, 142] width 15 height 15
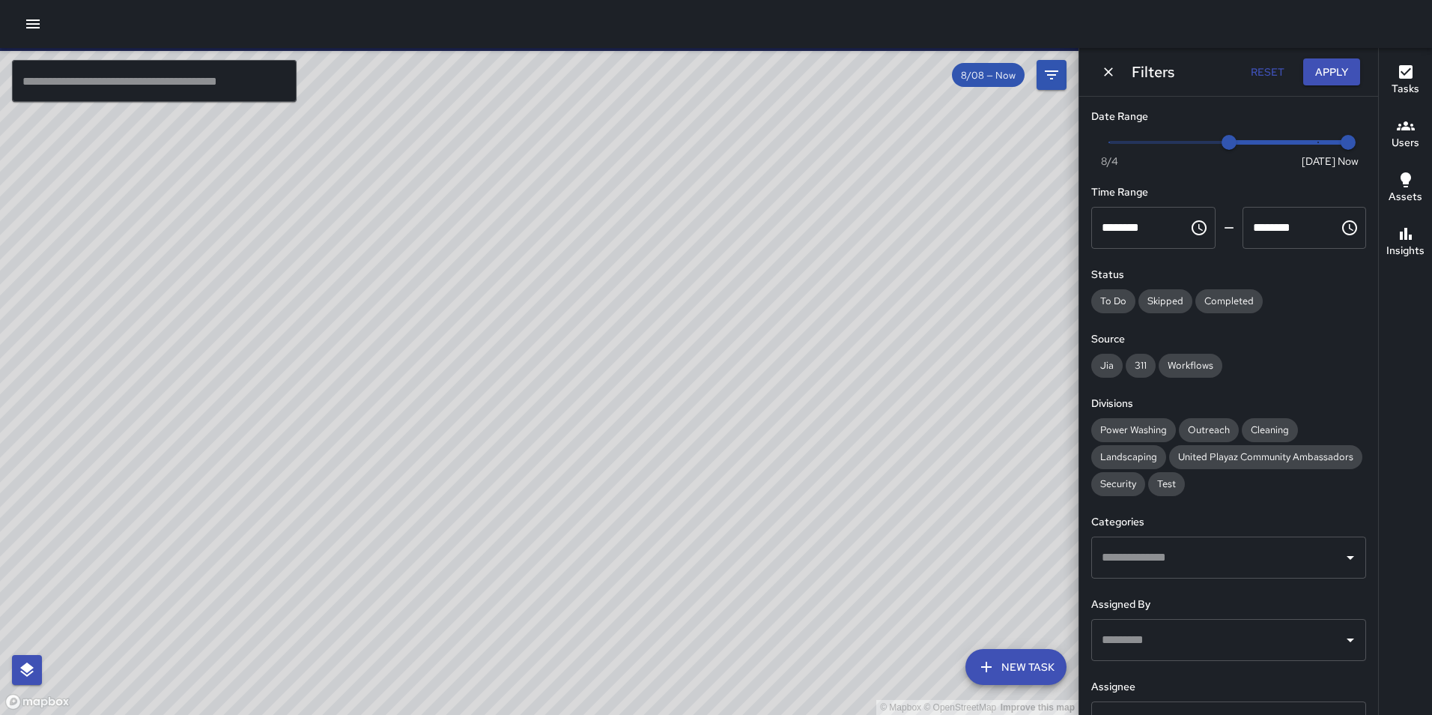
click at [1198, 230] on icon "Choose time, selected time is 6:00 AM" at bounding box center [1200, 227] width 4 height 7
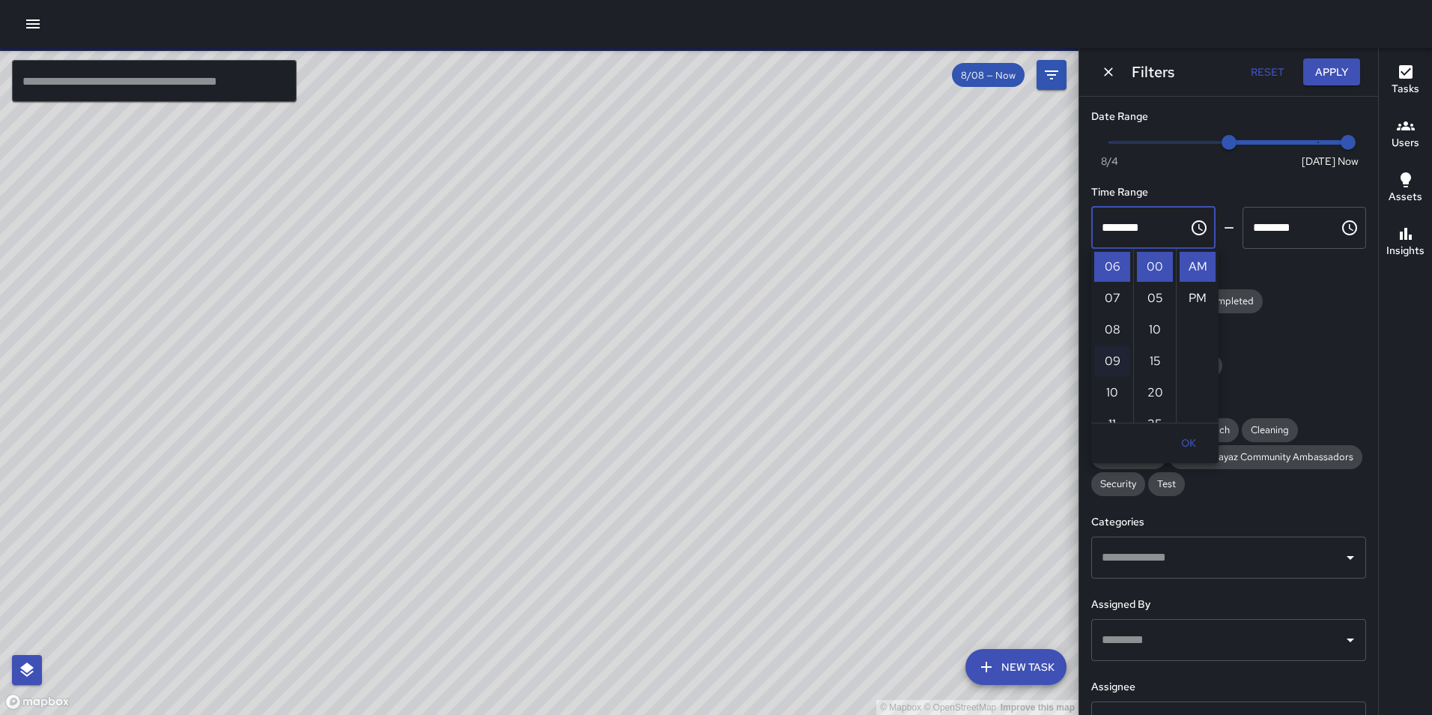
click at [1109, 361] on li "09" at bounding box center [1112, 361] width 36 height 30
type input "********"
click at [1341, 226] on icon "Choose time, selected time is 11:59 PM" at bounding box center [1350, 228] width 18 height 18
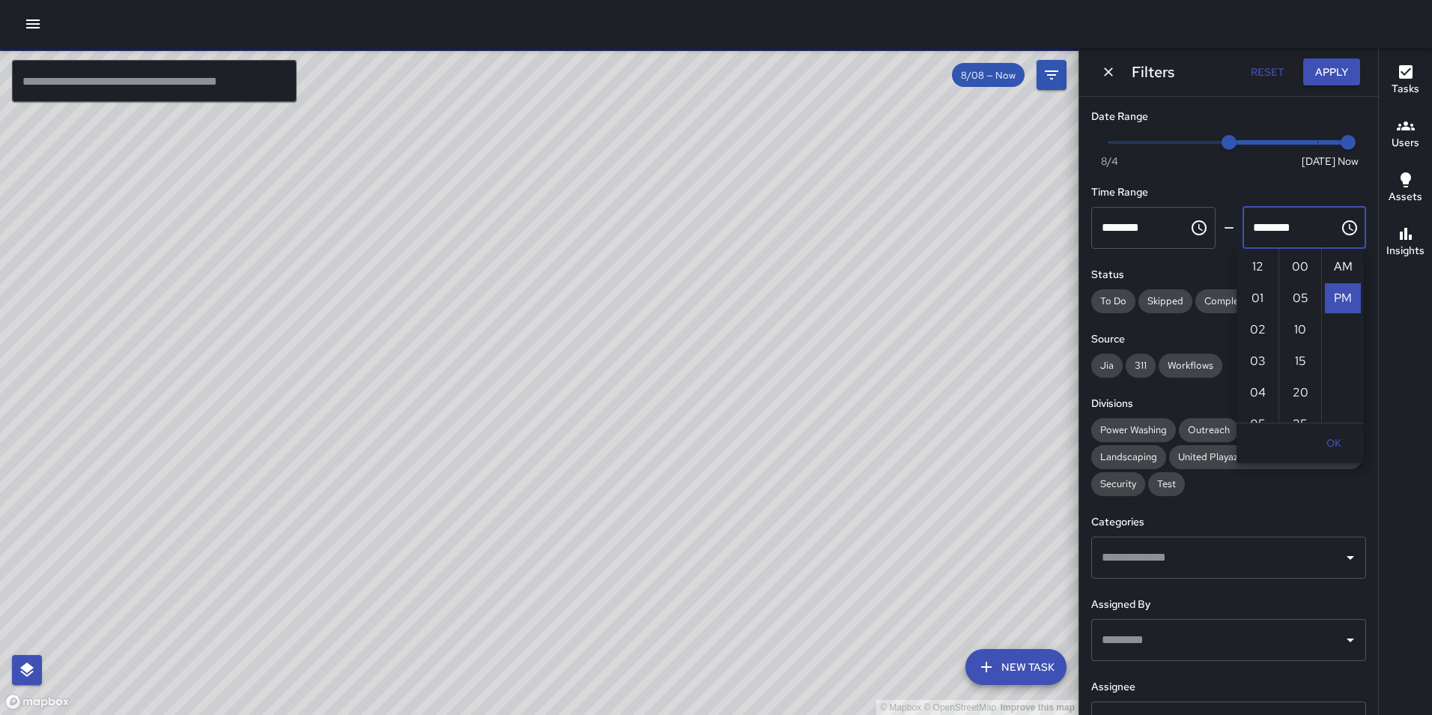
scroll to position [31, 0]
click at [1301, 328] on li "10" at bounding box center [1300, 330] width 36 height 30
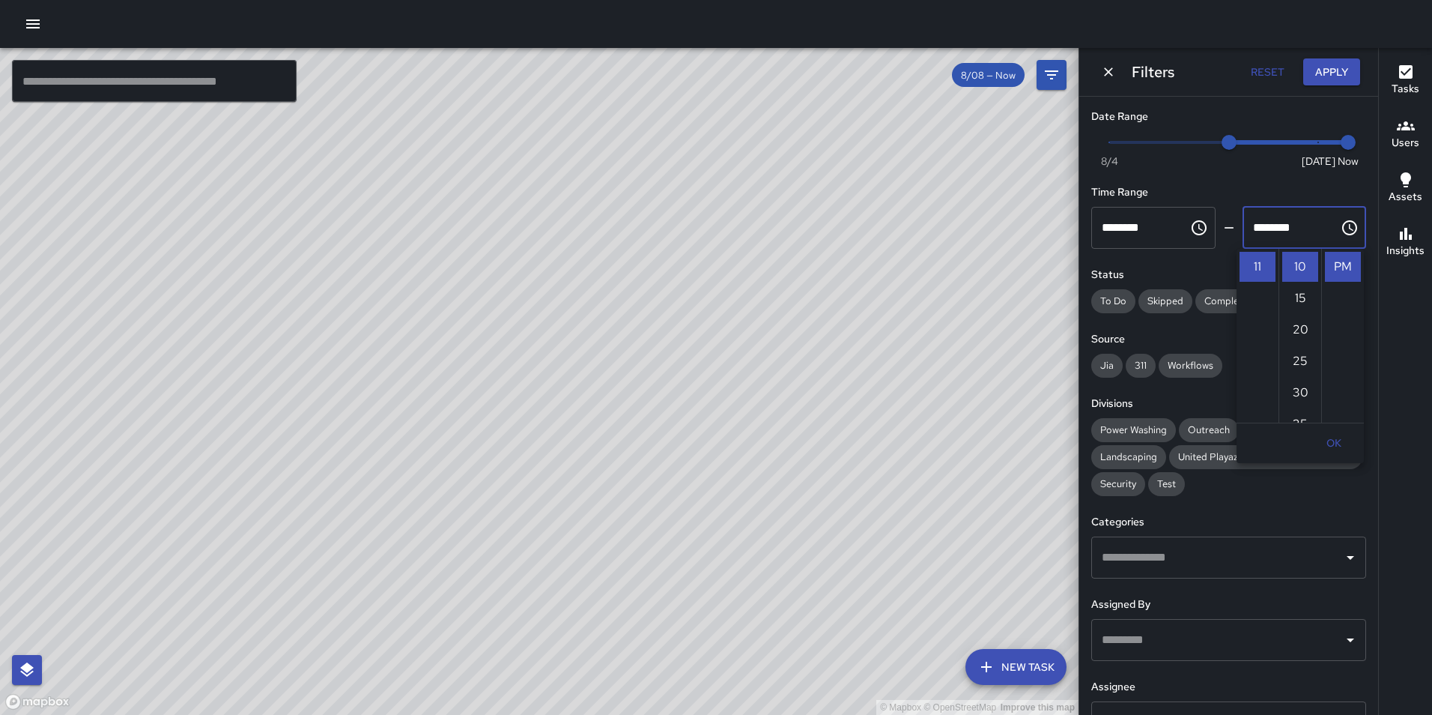
scroll to position [0, 0]
click at [1330, 267] on li "AM" at bounding box center [1343, 267] width 36 height 30
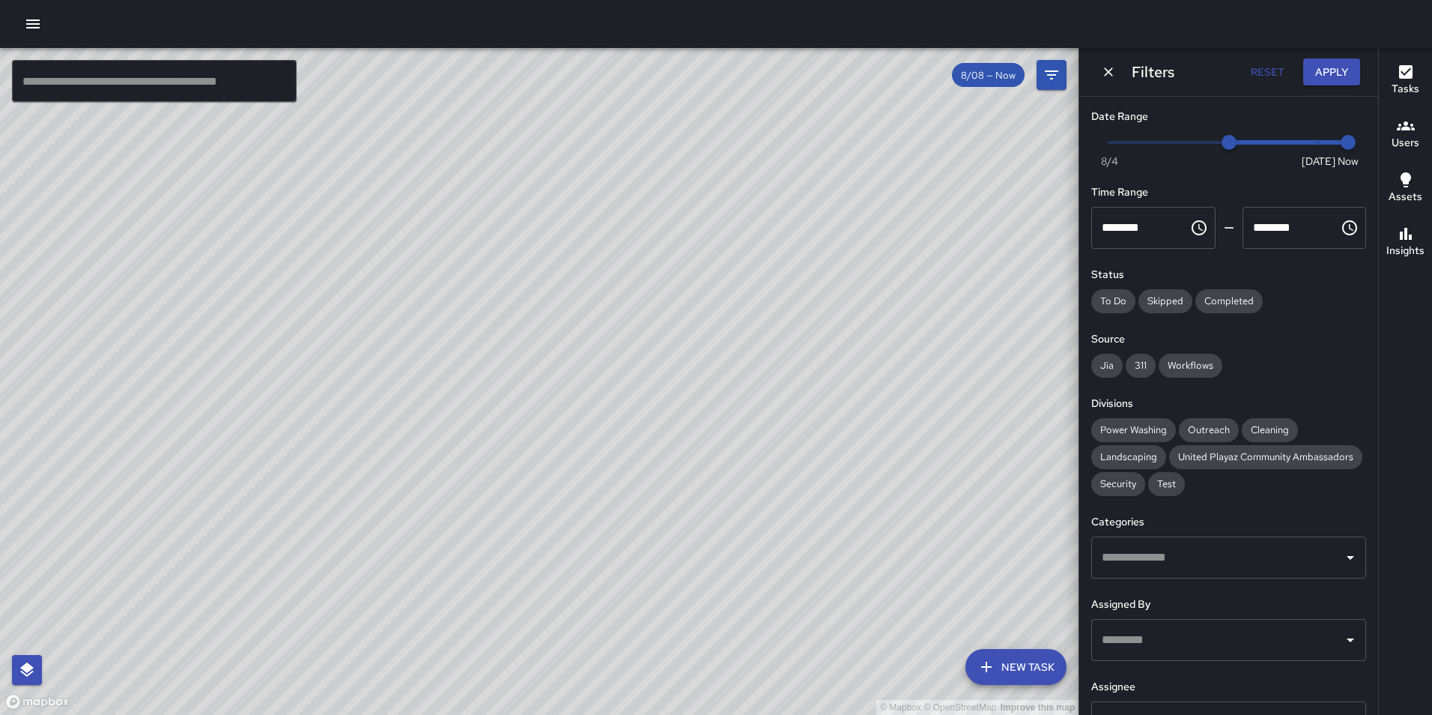
type input "********"
click at [1325, 81] on button "Apply" at bounding box center [1331, 72] width 57 height 28
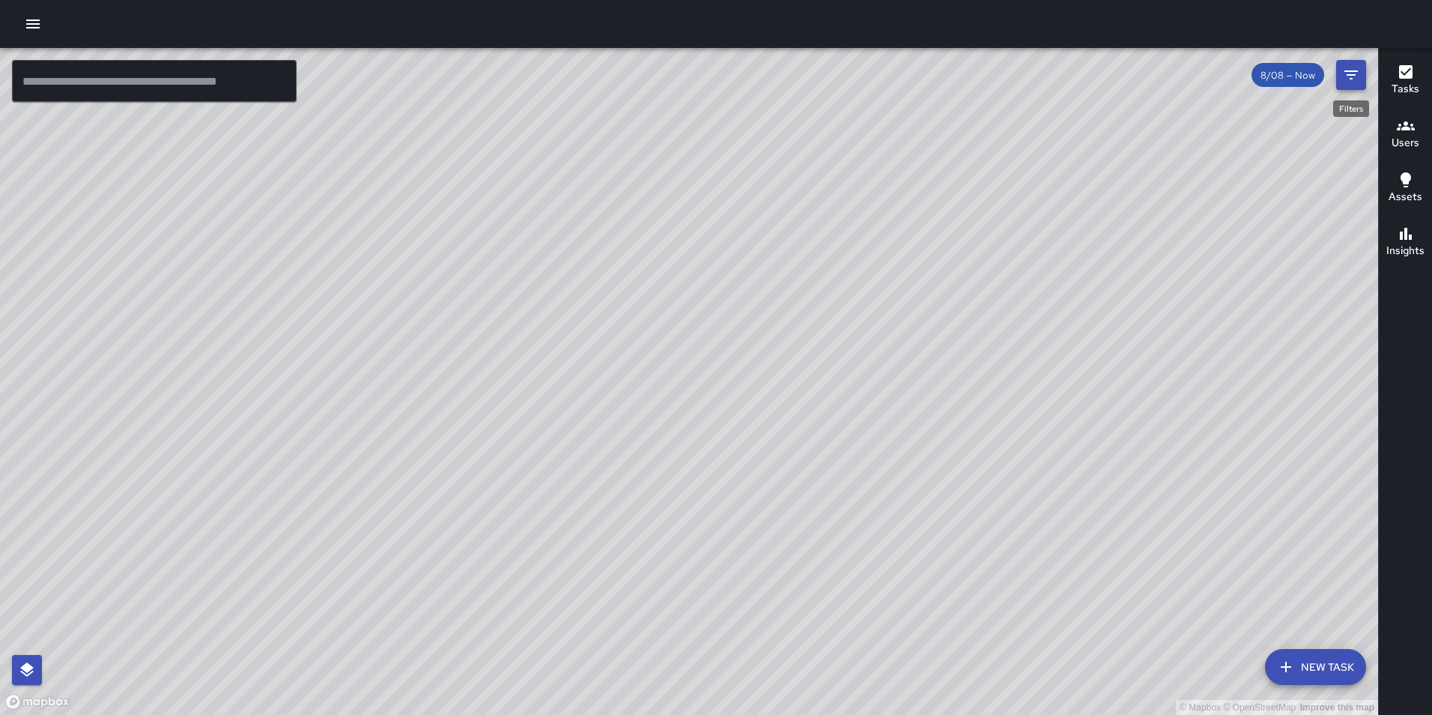
click at [1342, 77] on button "Filters" at bounding box center [1351, 75] width 30 height 30
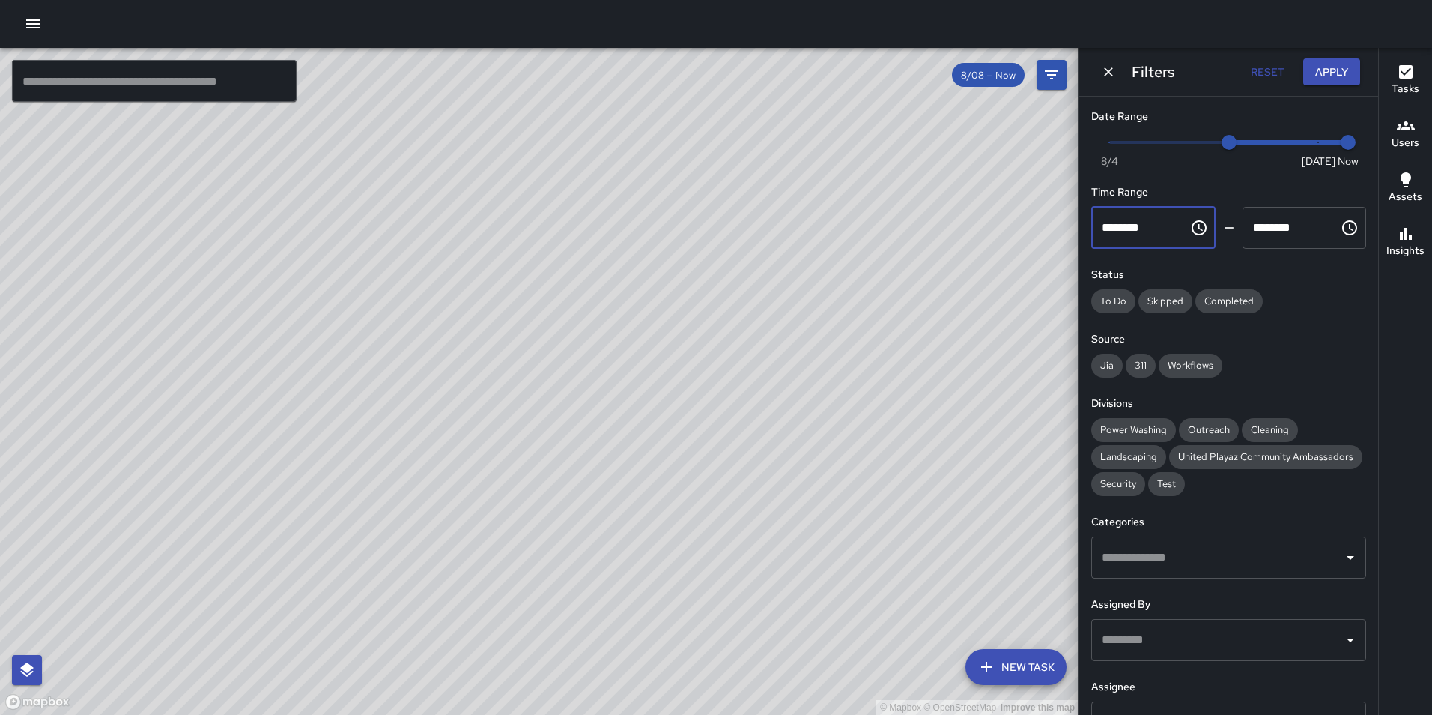
click at [1156, 226] on input "********" at bounding box center [1134, 228] width 87 height 42
click at [1190, 224] on icon "Choose time, selected time is 9:00 AM" at bounding box center [1199, 228] width 18 height 18
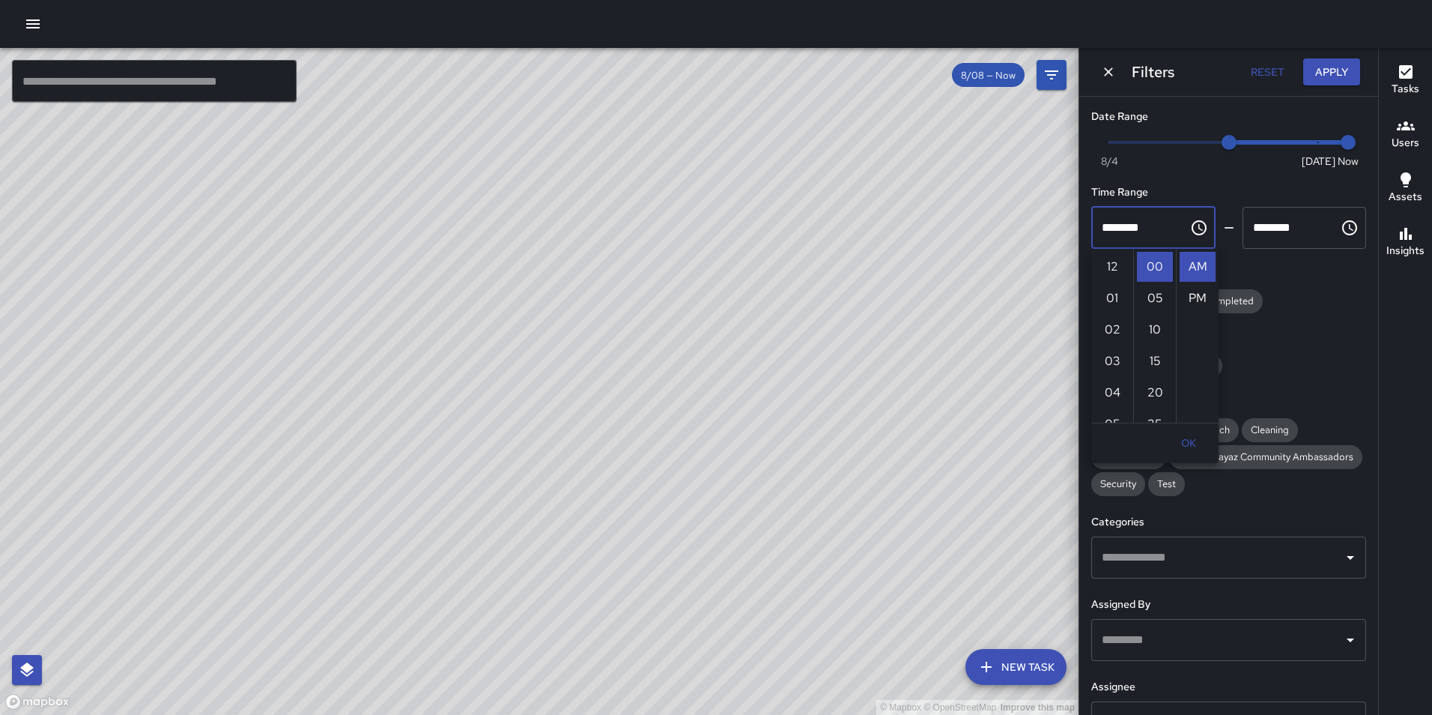
scroll to position [283, 0]
click at [1108, 326] on li "11" at bounding box center [1112, 330] width 36 height 30
type input "********"
click at [1290, 234] on input "********" at bounding box center [1286, 228] width 87 height 42
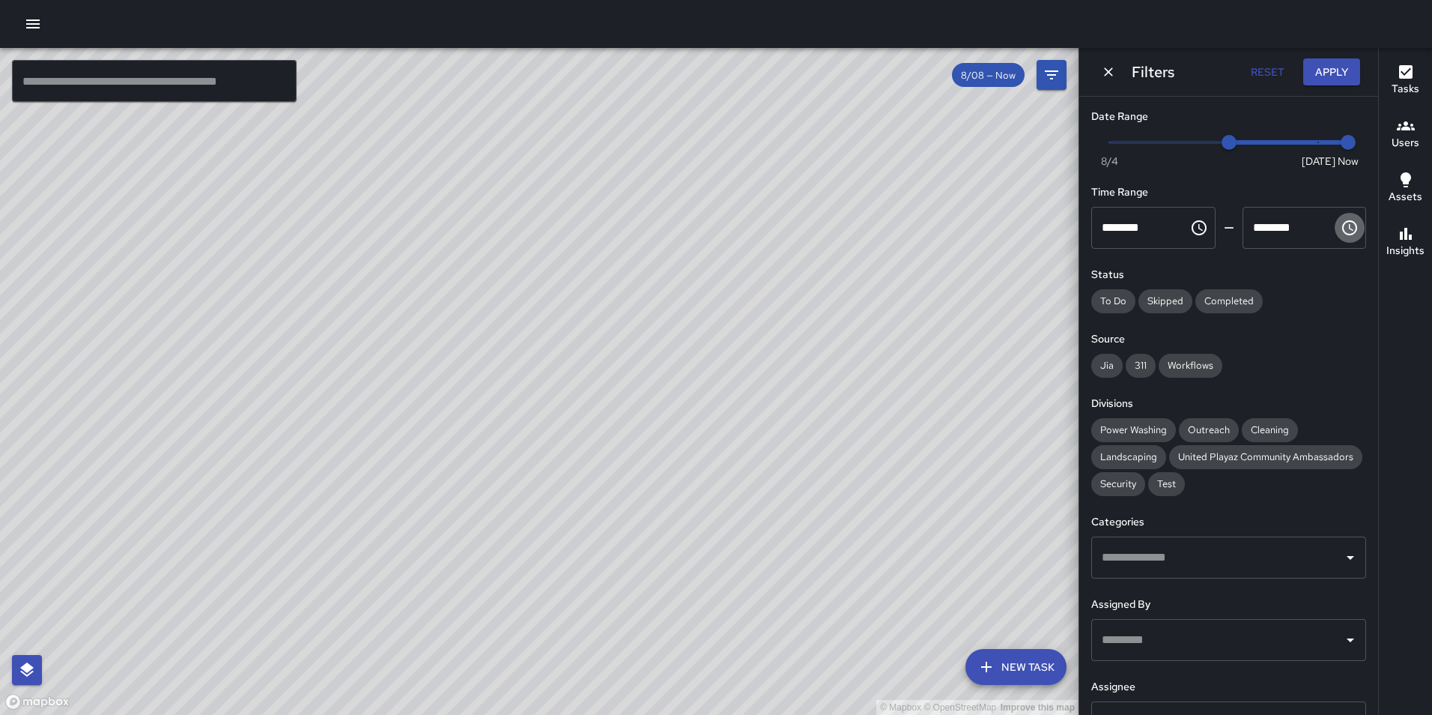
click at [1341, 225] on icon "Choose time, selected time is 11:10 AM" at bounding box center [1350, 228] width 18 height 18
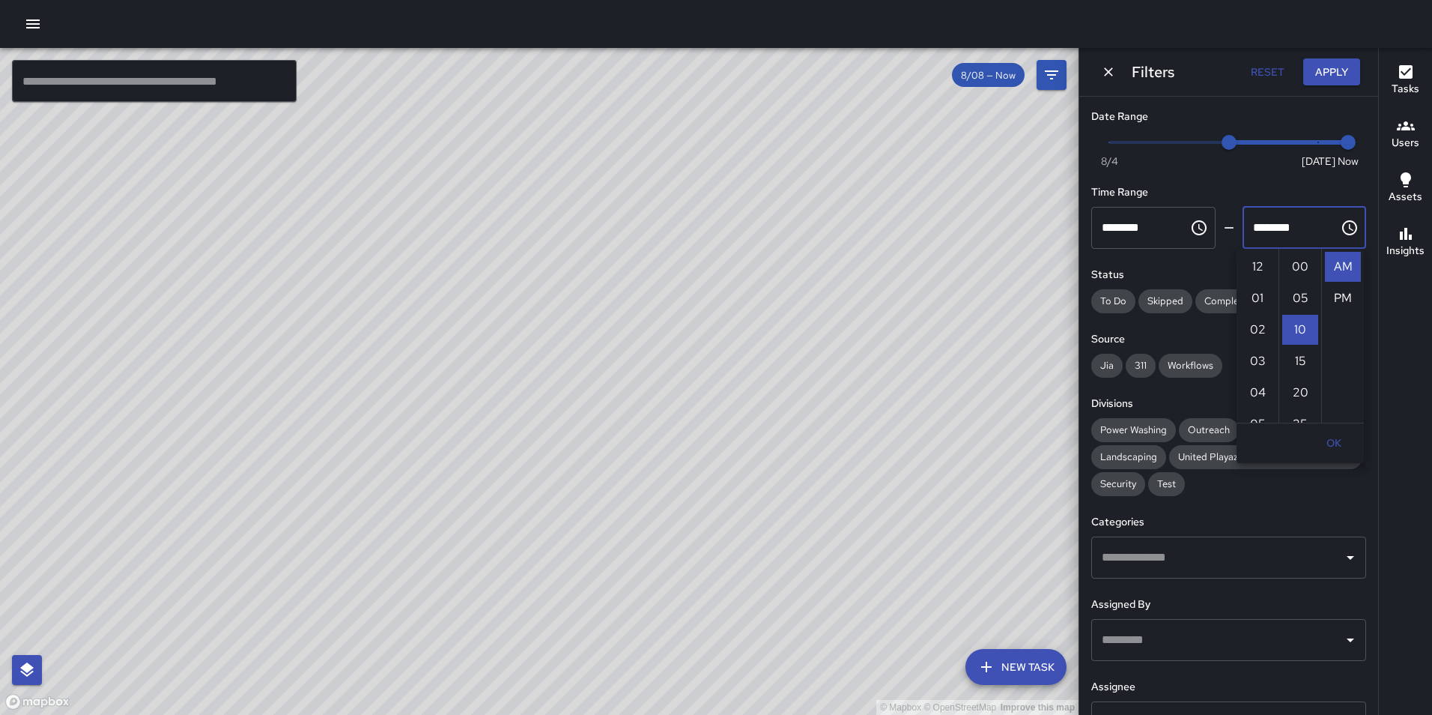
scroll to position [63, 0]
click at [1293, 360] on li "25" at bounding box center [1300, 361] width 36 height 30
click at [1295, 387] on li "45" at bounding box center [1300, 393] width 36 height 30
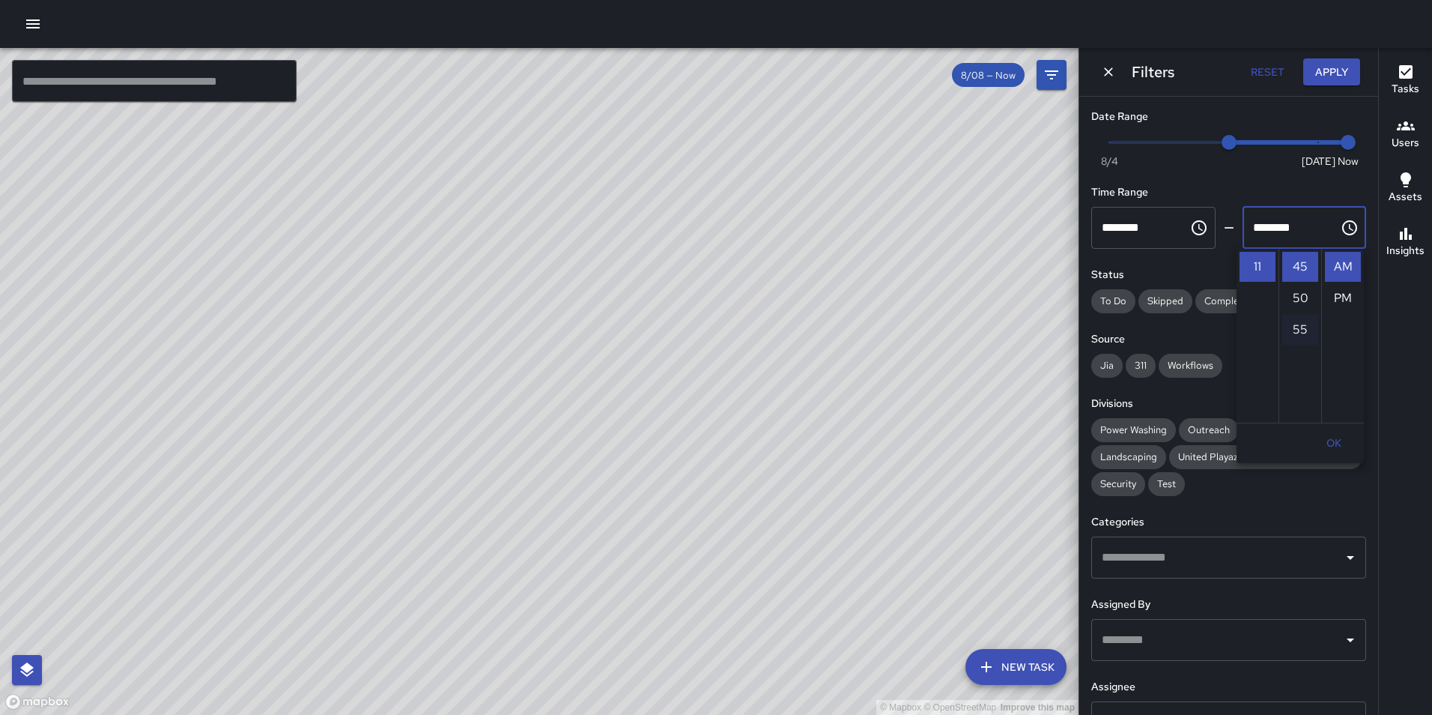
click at [1302, 335] on li "55" at bounding box center [1300, 330] width 36 height 30
type input "********"
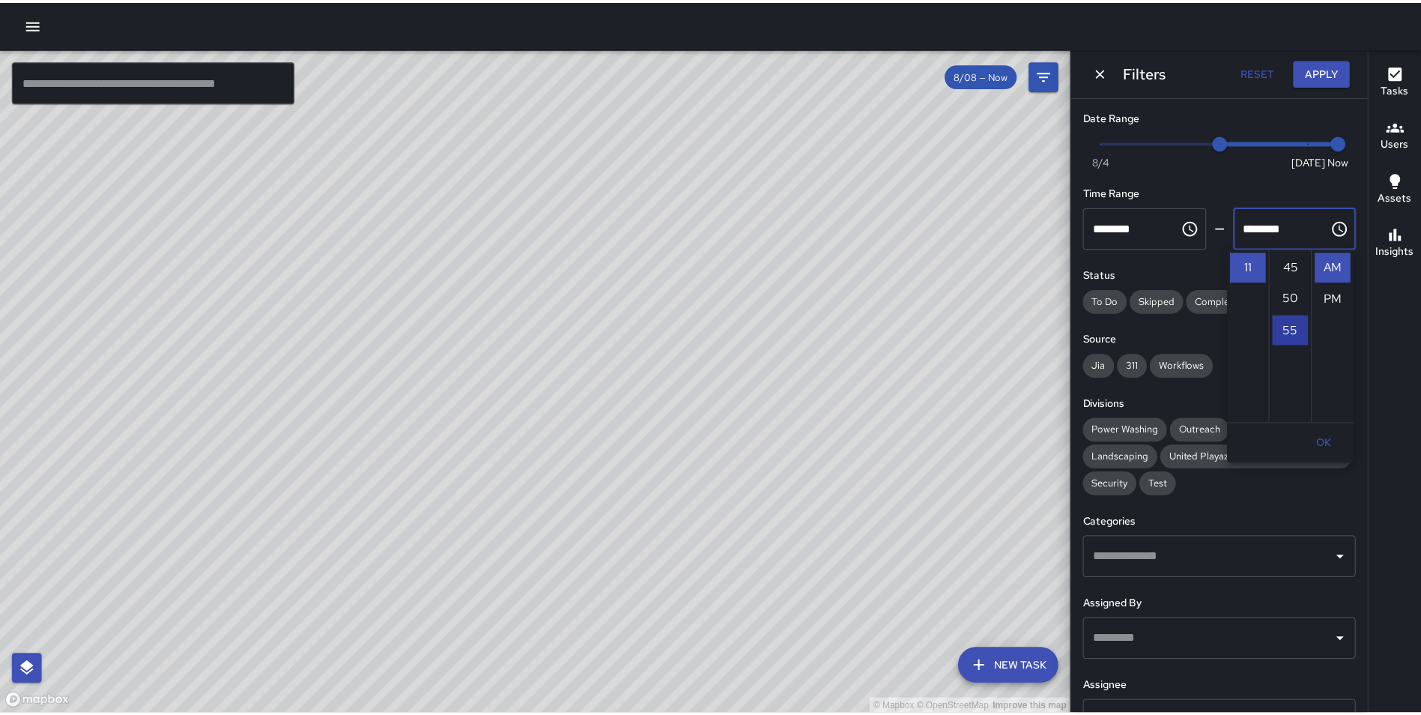
scroll to position [346, 0]
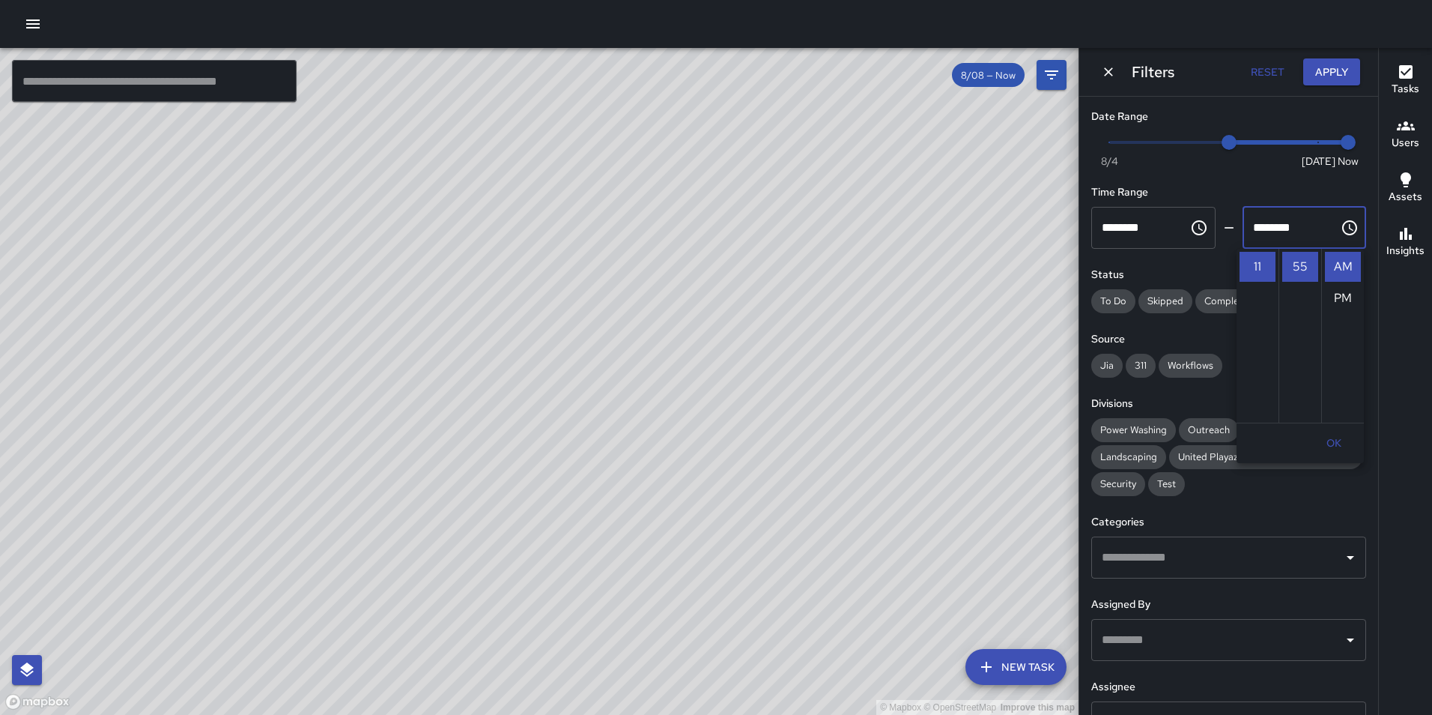
click at [1213, 62] on div "Filters Reset Apply" at bounding box center [1228, 72] width 299 height 48
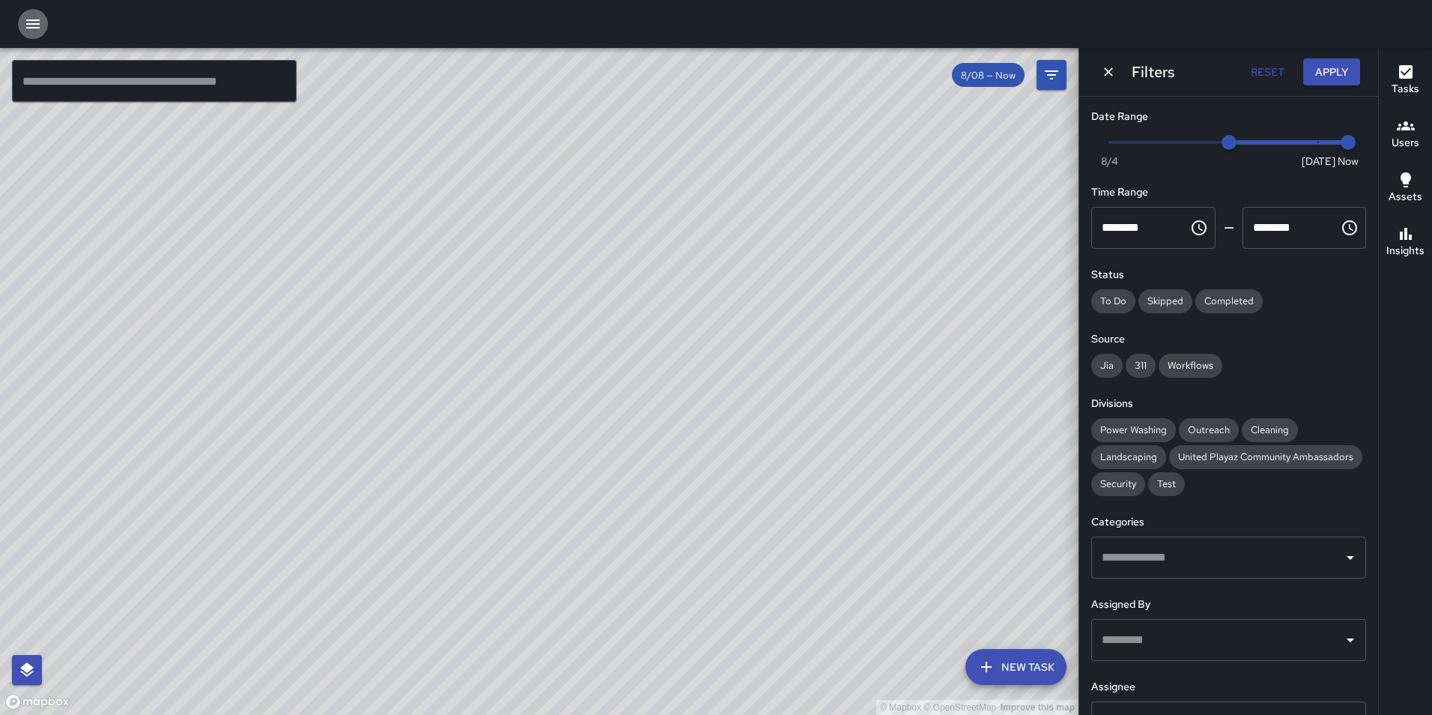
click at [47, 28] on button "button" at bounding box center [33, 24] width 30 height 30
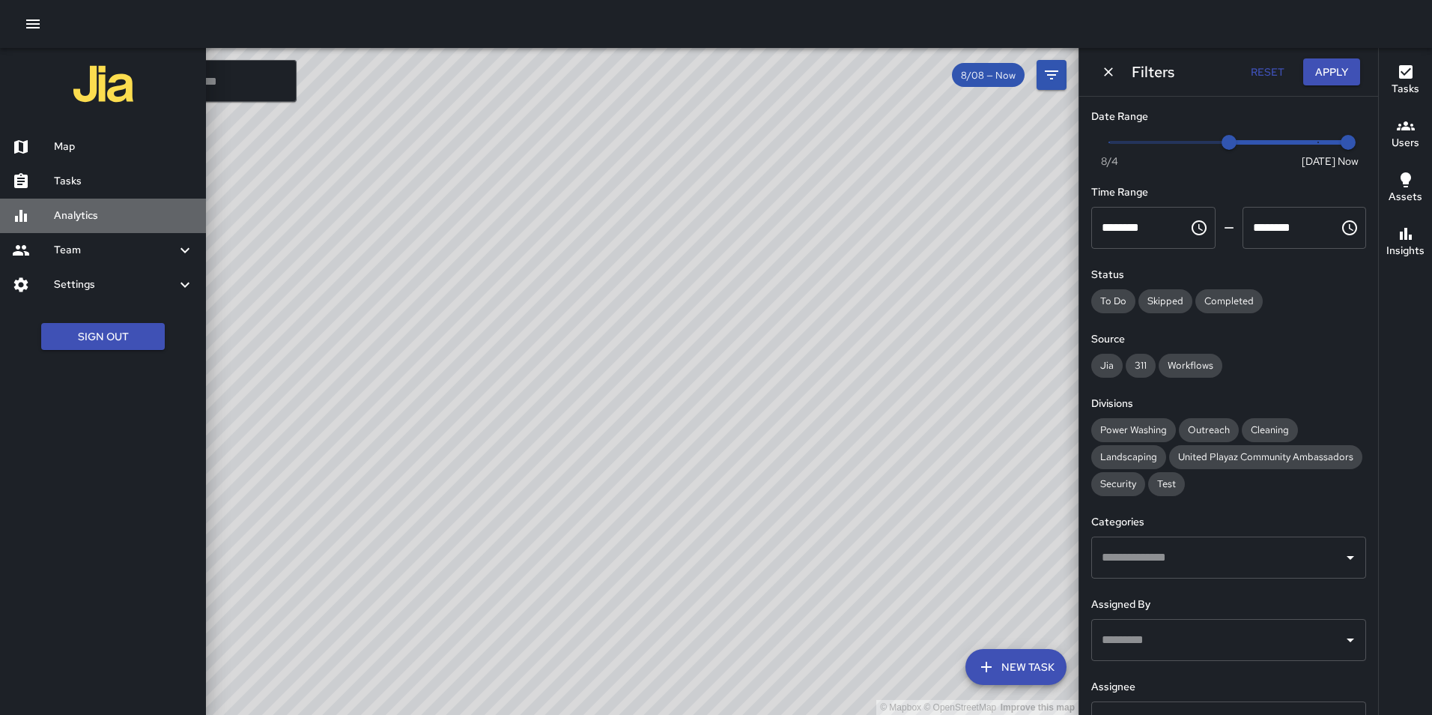
click at [83, 216] on h6 "Analytics" at bounding box center [124, 215] width 140 height 16
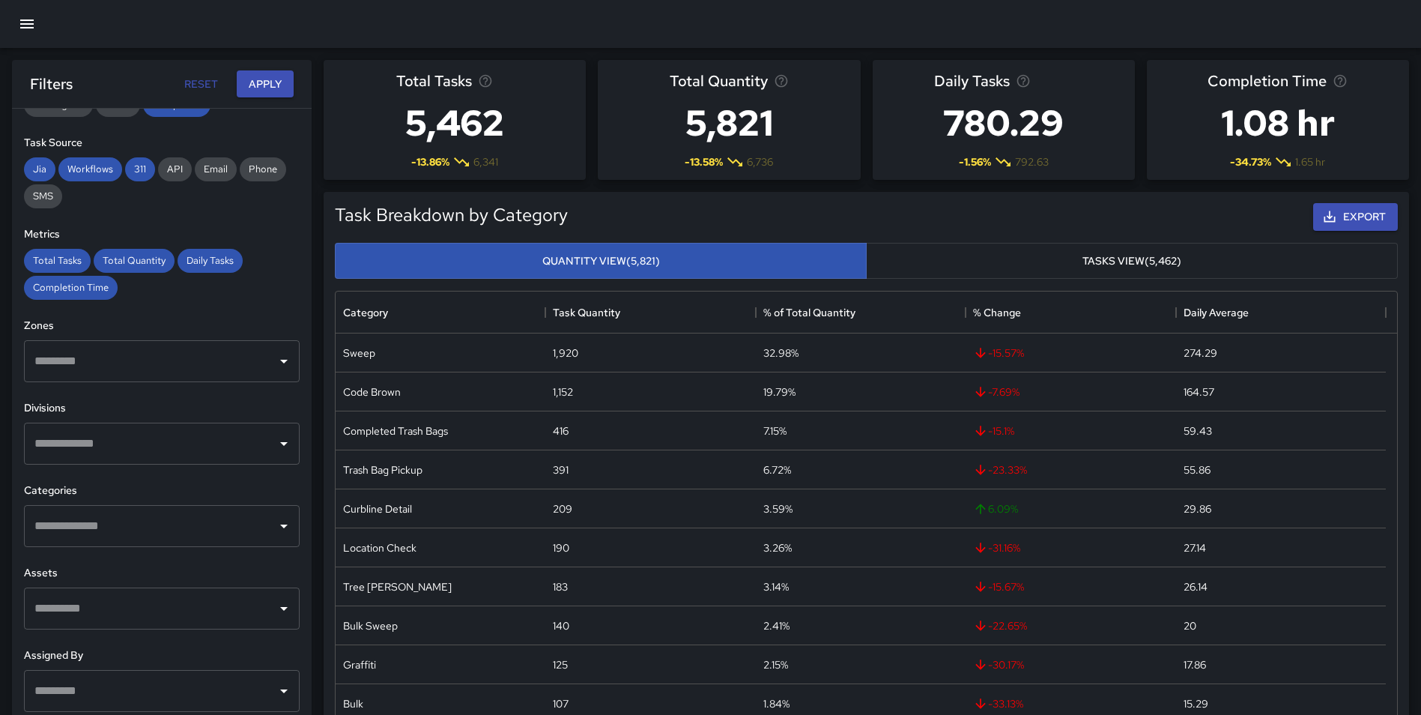
scroll to position [224, 0]
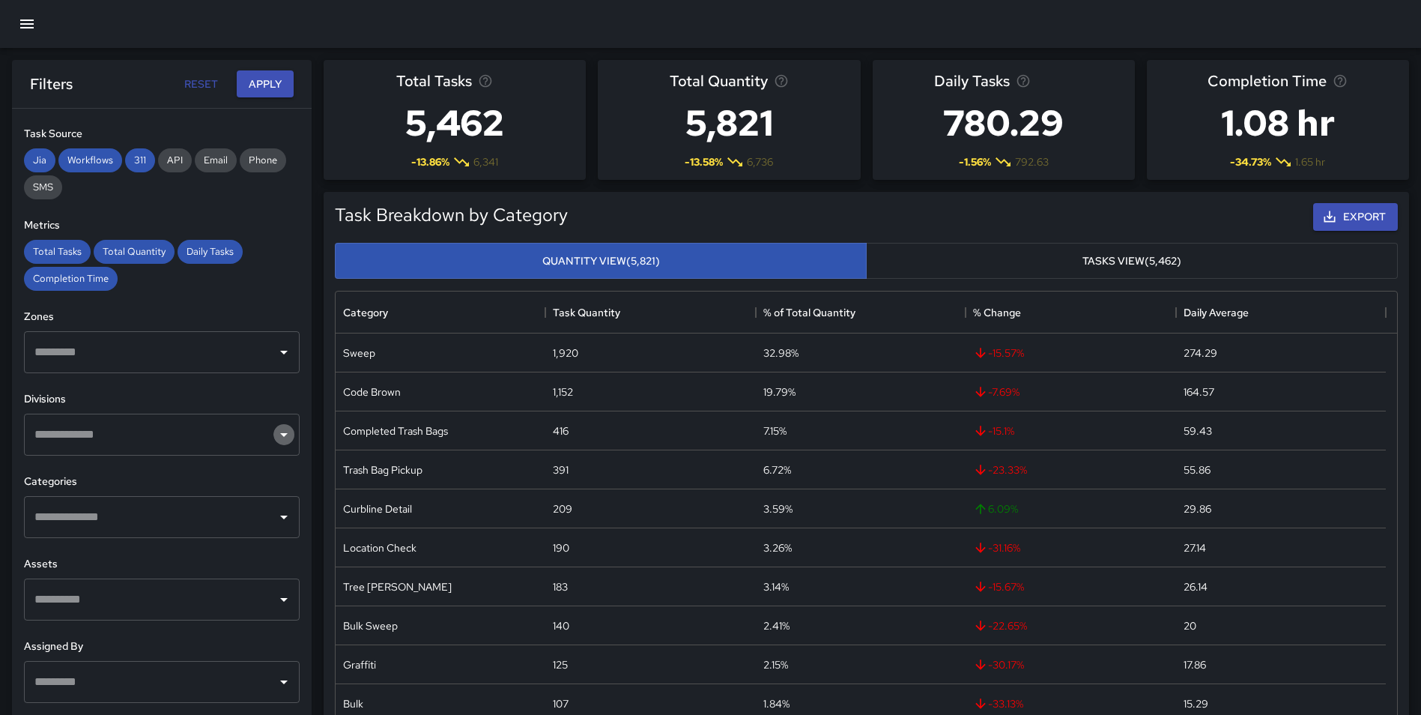
click at [275, 424] on button "Open" at bounding box center [283, 434] width 21 height 21
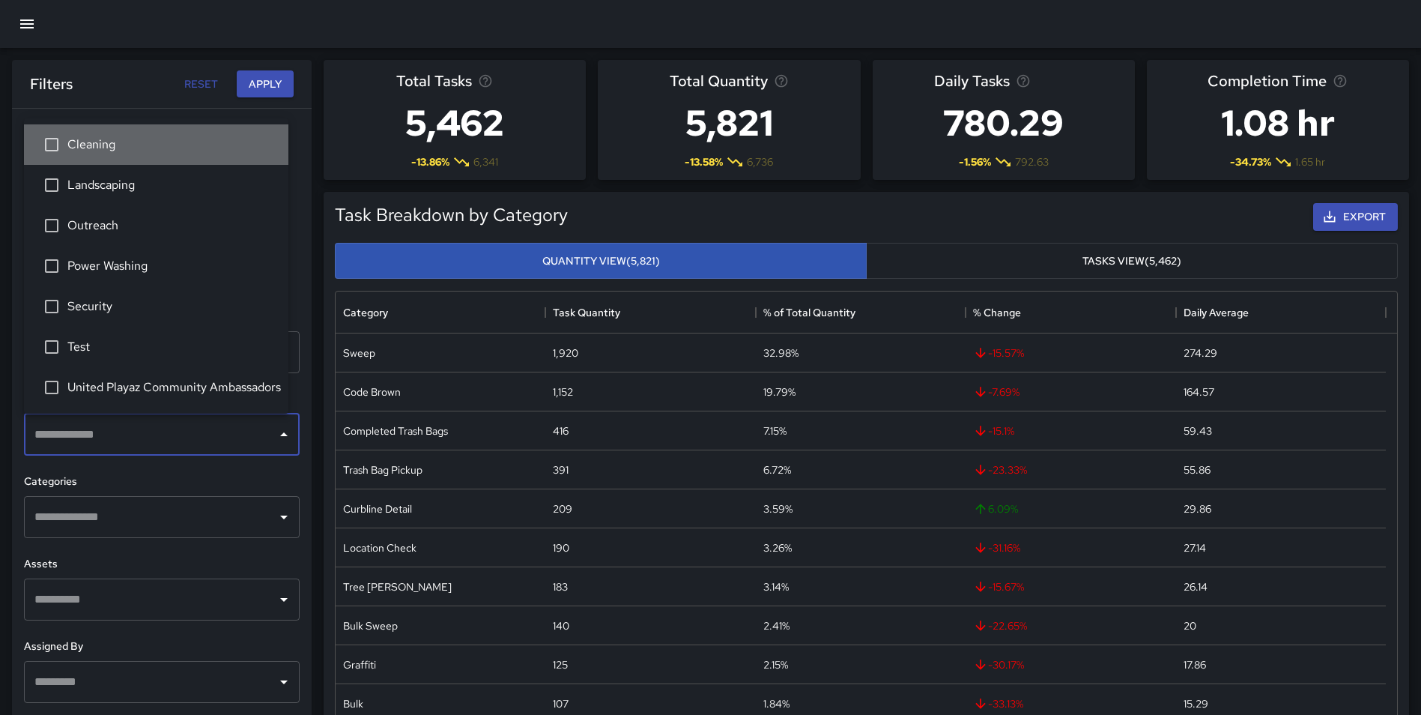
click at [108, 143] on span "Cleaning" at bounding box center [171, 145] width 209 height 18
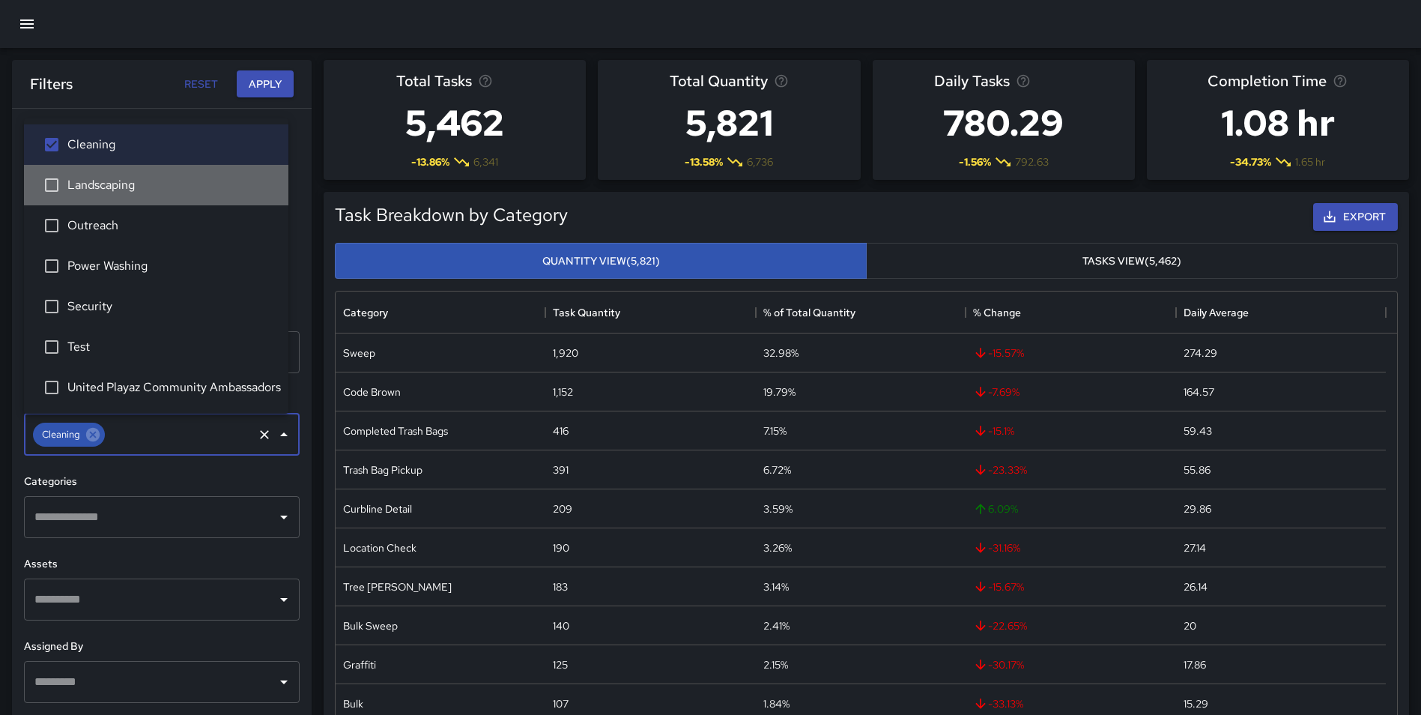
click at [119, 180] on span "Landscaping" at bounding box center [171, 185] width 209 height 18
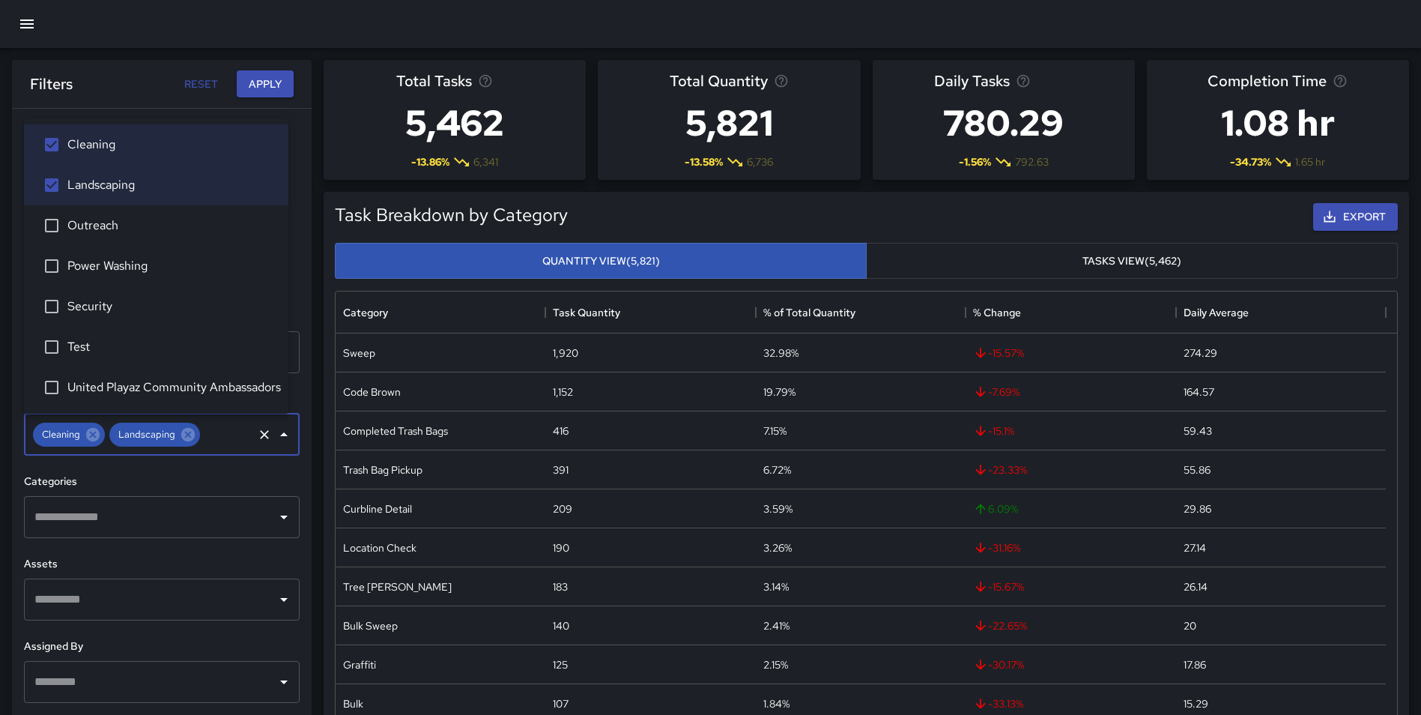
click at [120, 230] on span "Outreach" at bounding box center [171, 225] width 209 height 18
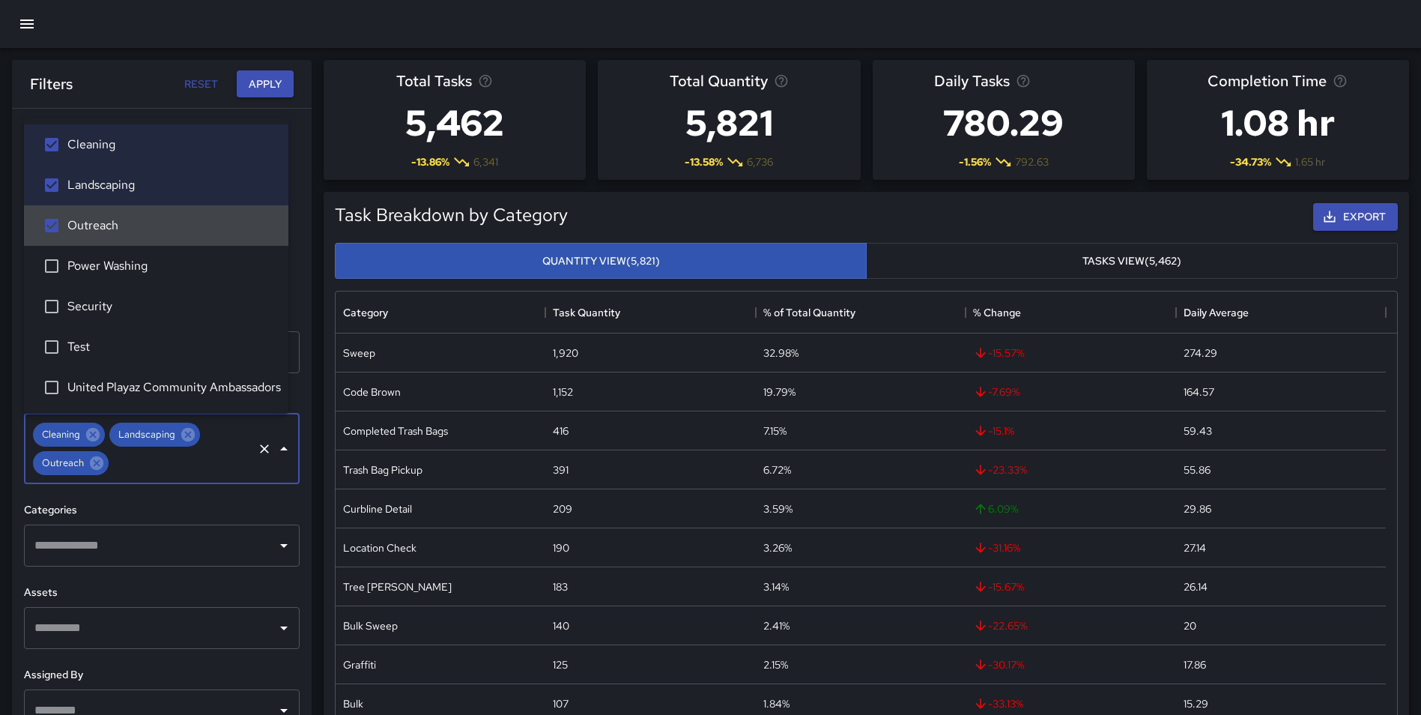
click at [121, 269] on span "Power Washing" at bounding box center [171, 266] width 209 height 18
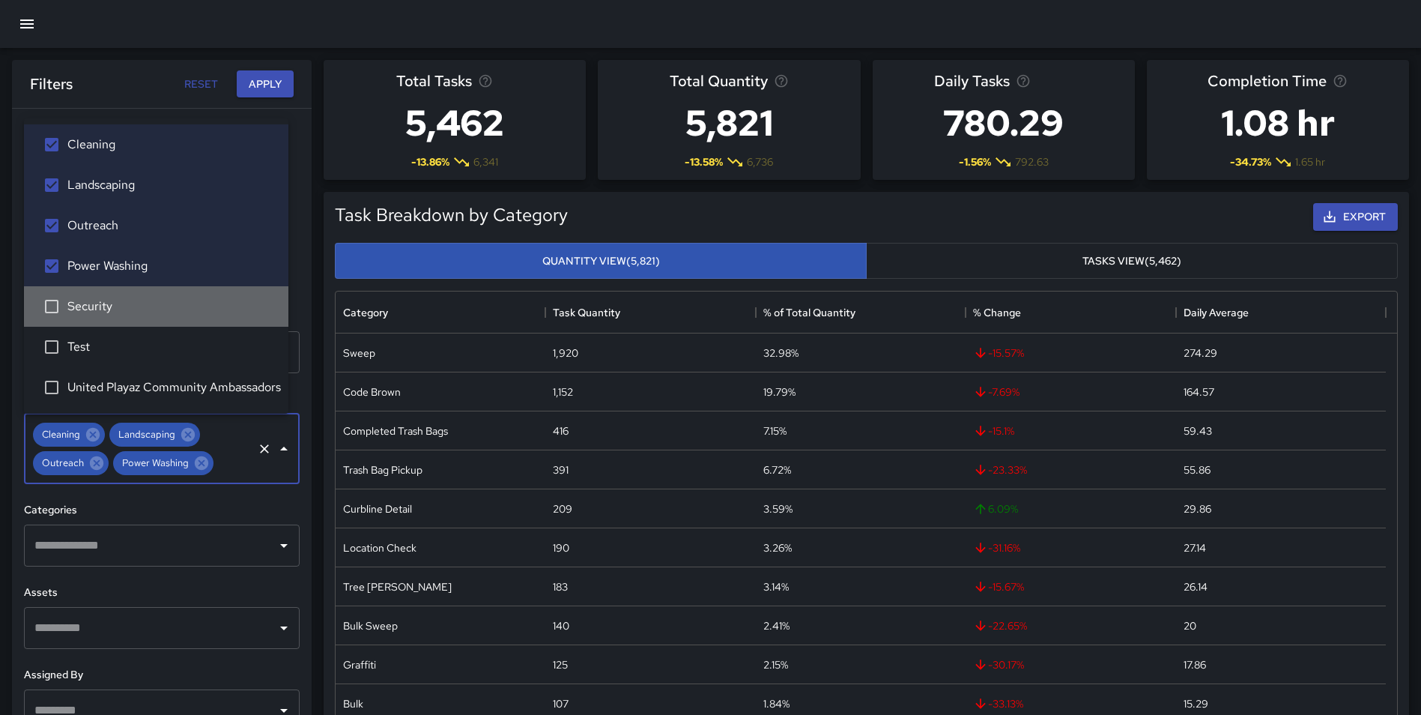
click at [121, 307] on span "Security" at bounding box center [171, 306] width 209 height 18
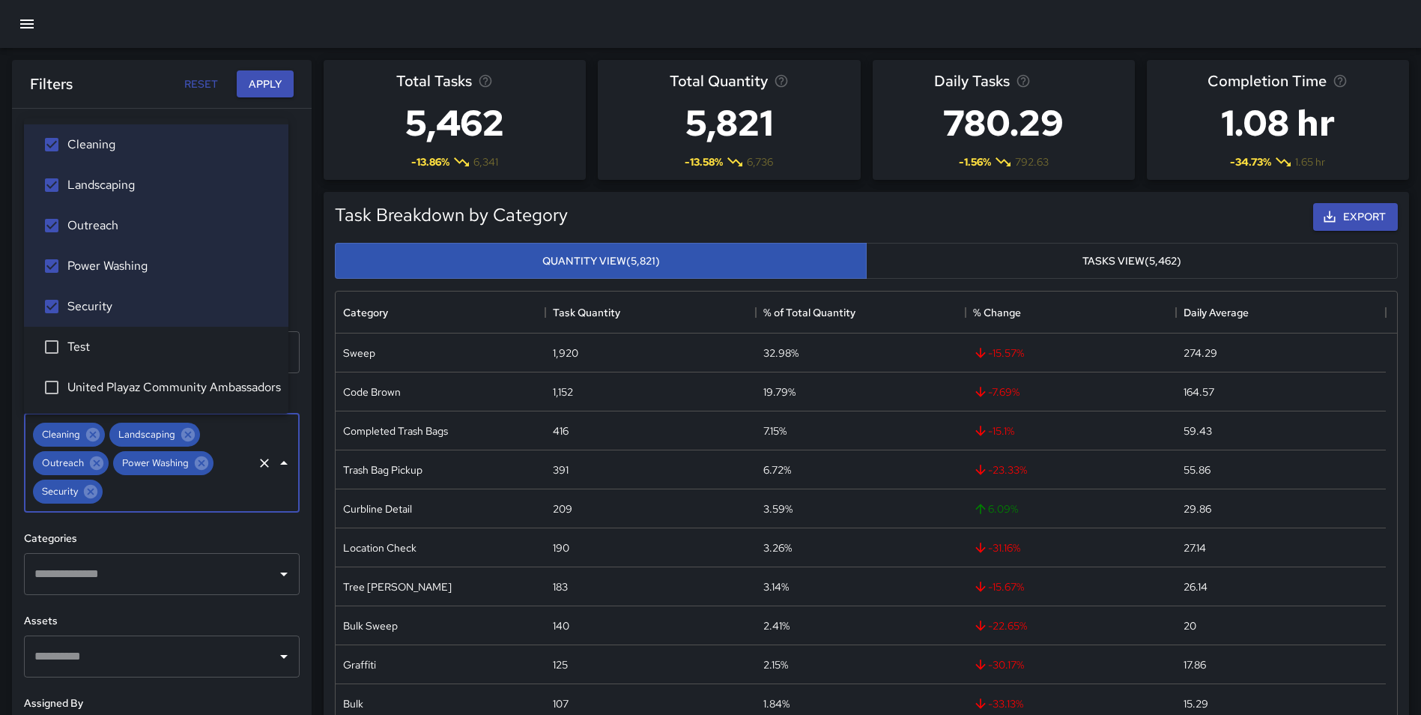
click at [114, 347] on span "Test" at bounding box center [171, 347] width 209 height 18
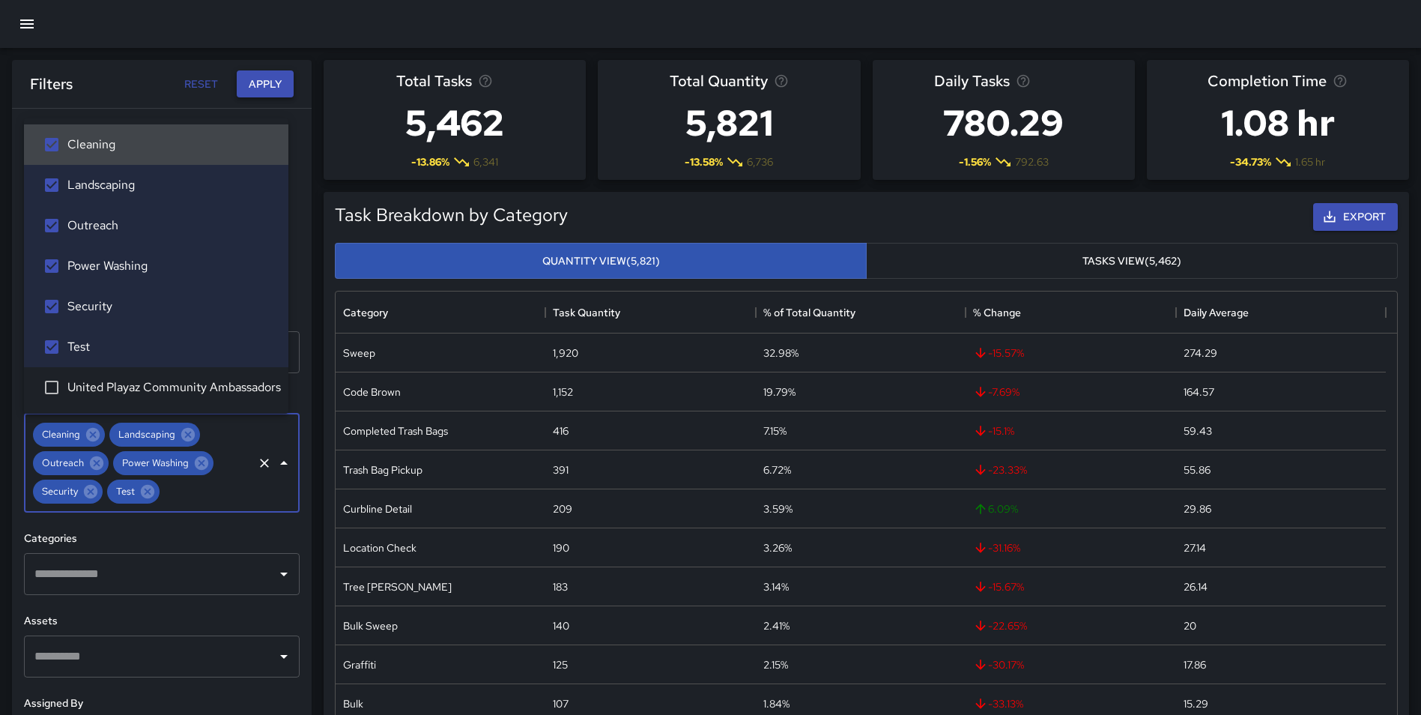
click at [247, 83] on button "Apply" at bounding box center [265, 84] width 57 height 28
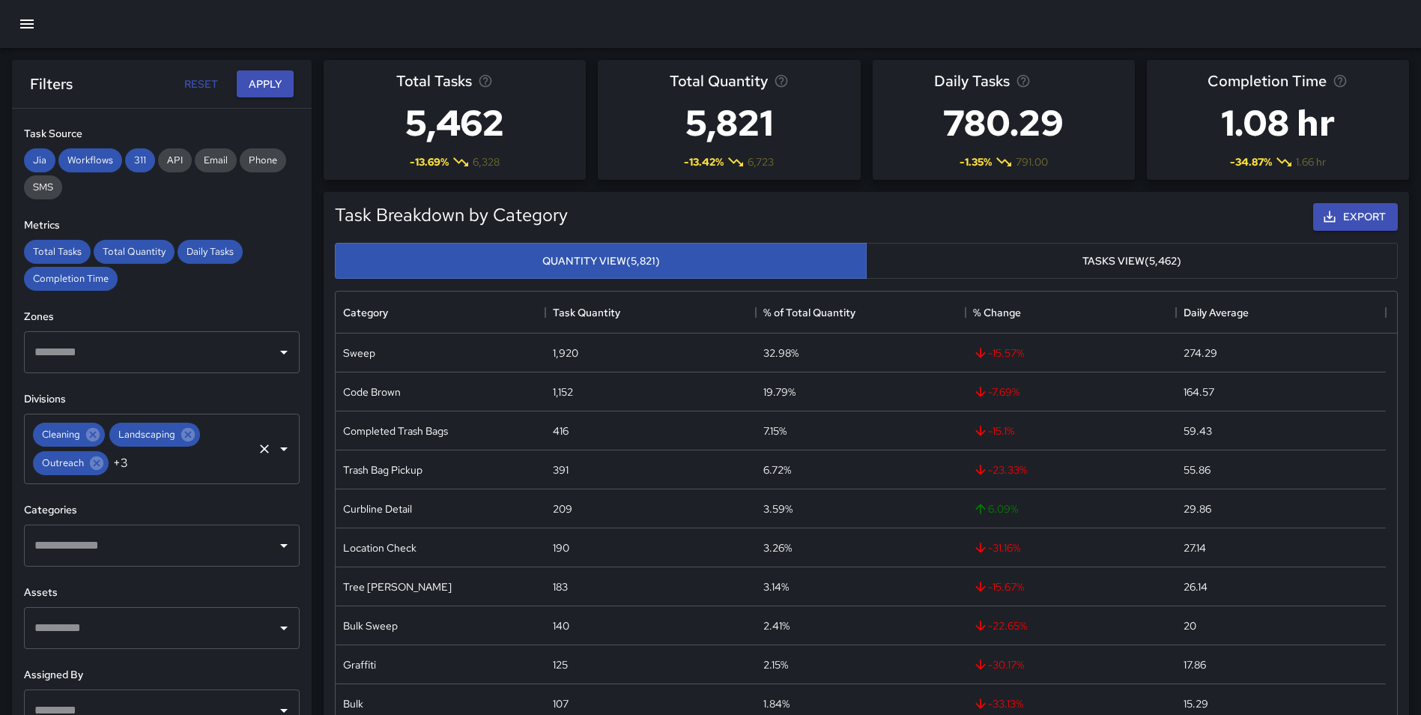
click at [257, 448] on icon "Clear" at bounding box center [264, 448] width 15 height 15
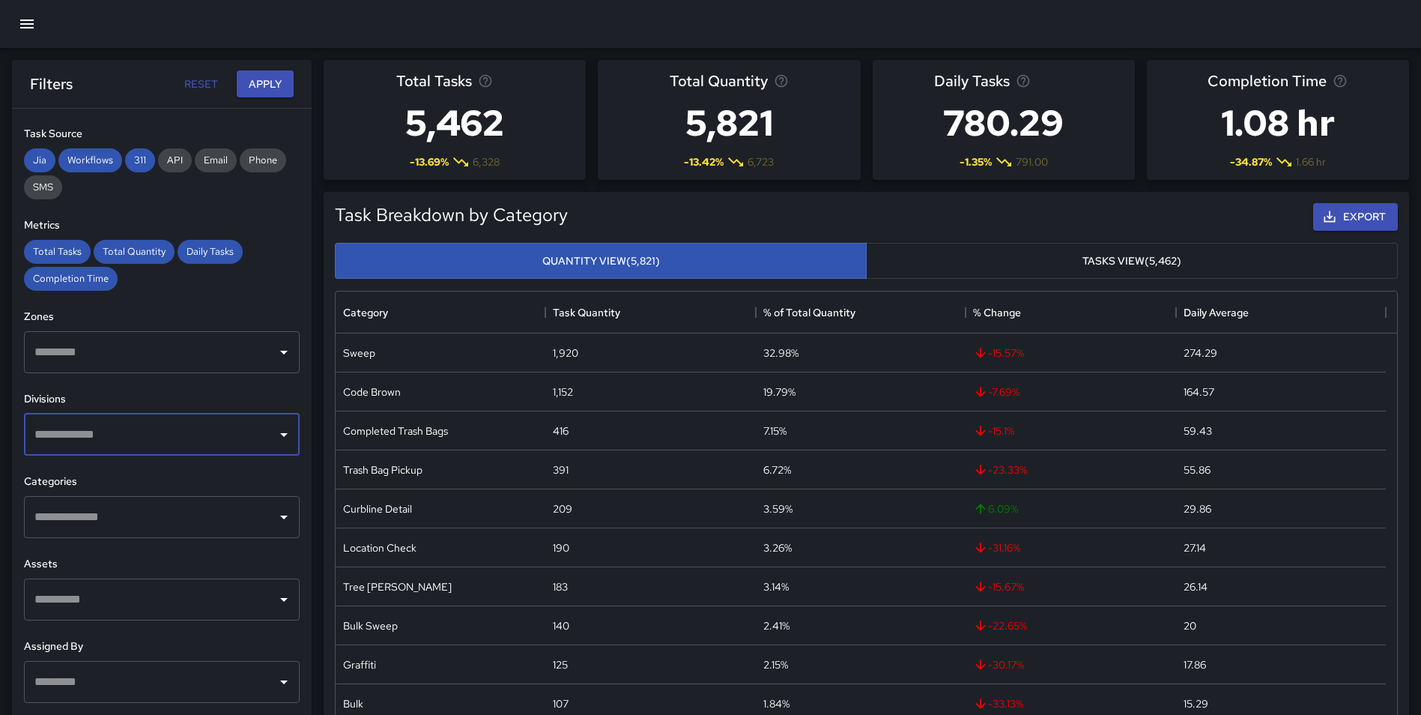
click at [275, 437] on icon "Open" at bounding box center [284, 434] width 18 height 18
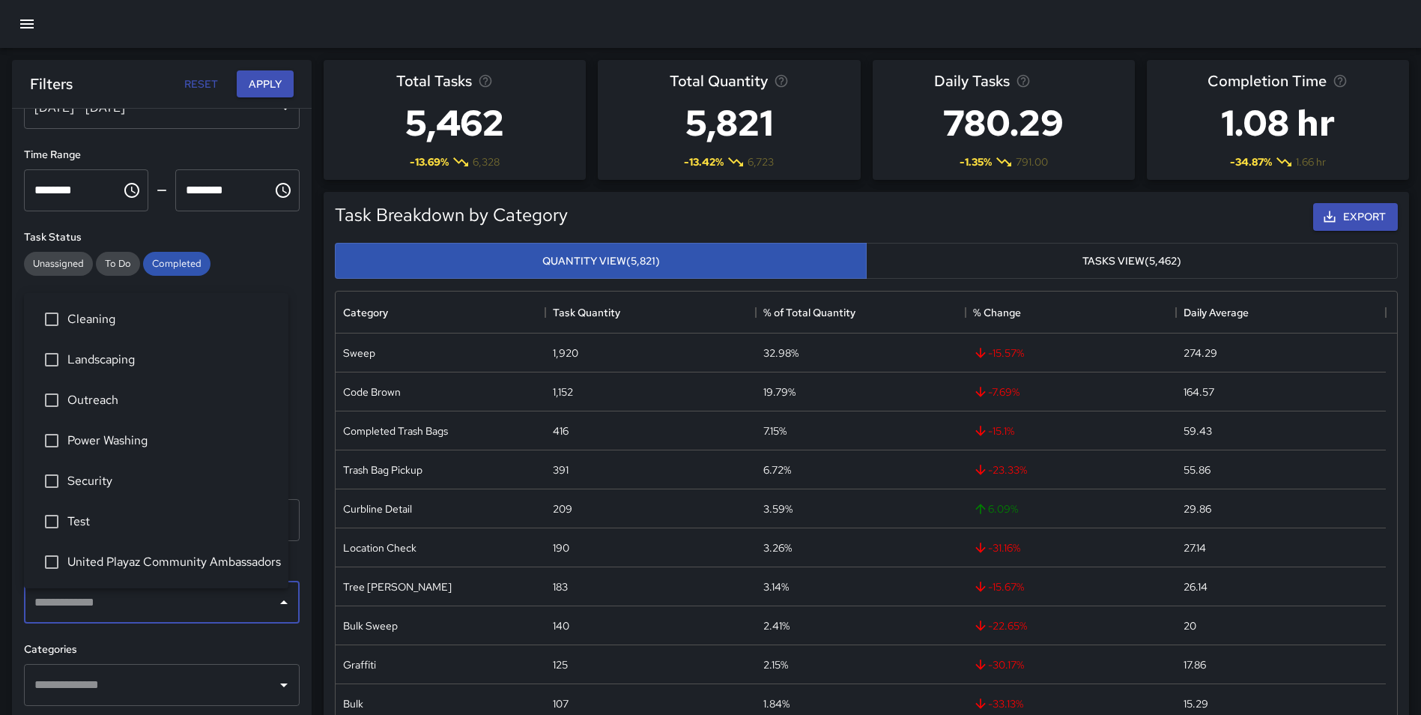
scroll to position [70, 0]
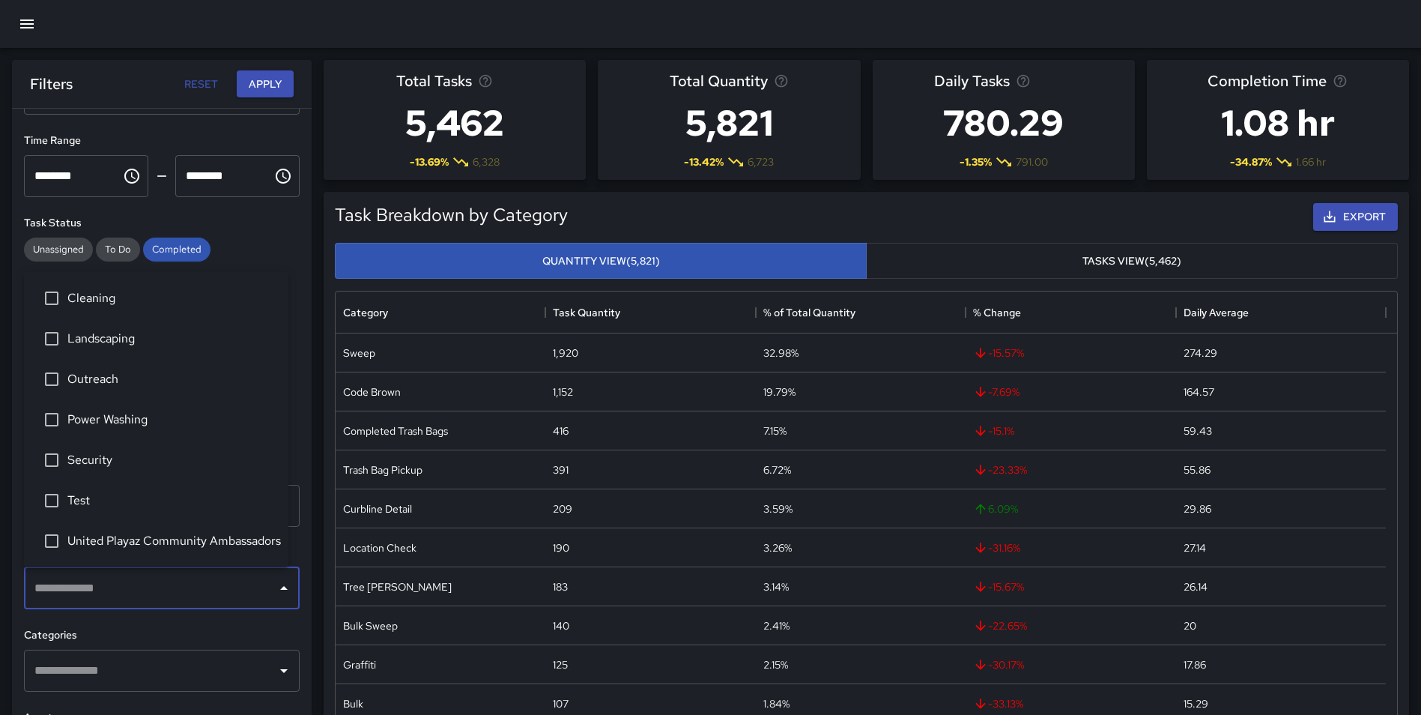
click at [296, 471] on div "**********" at bounding box center [162, 442] width 300 height 666
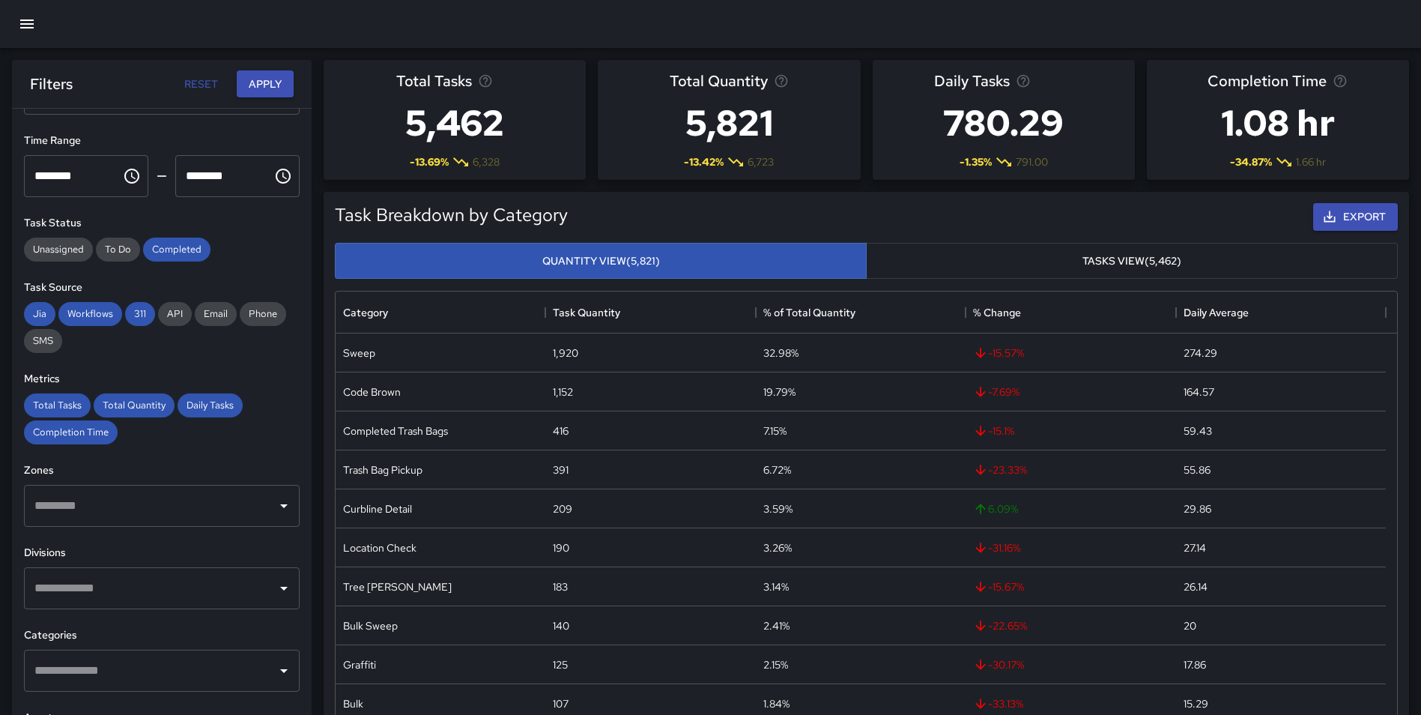
click at [279, 584] on icon "Open" at bounding box center [284, 588] width 18 height 18
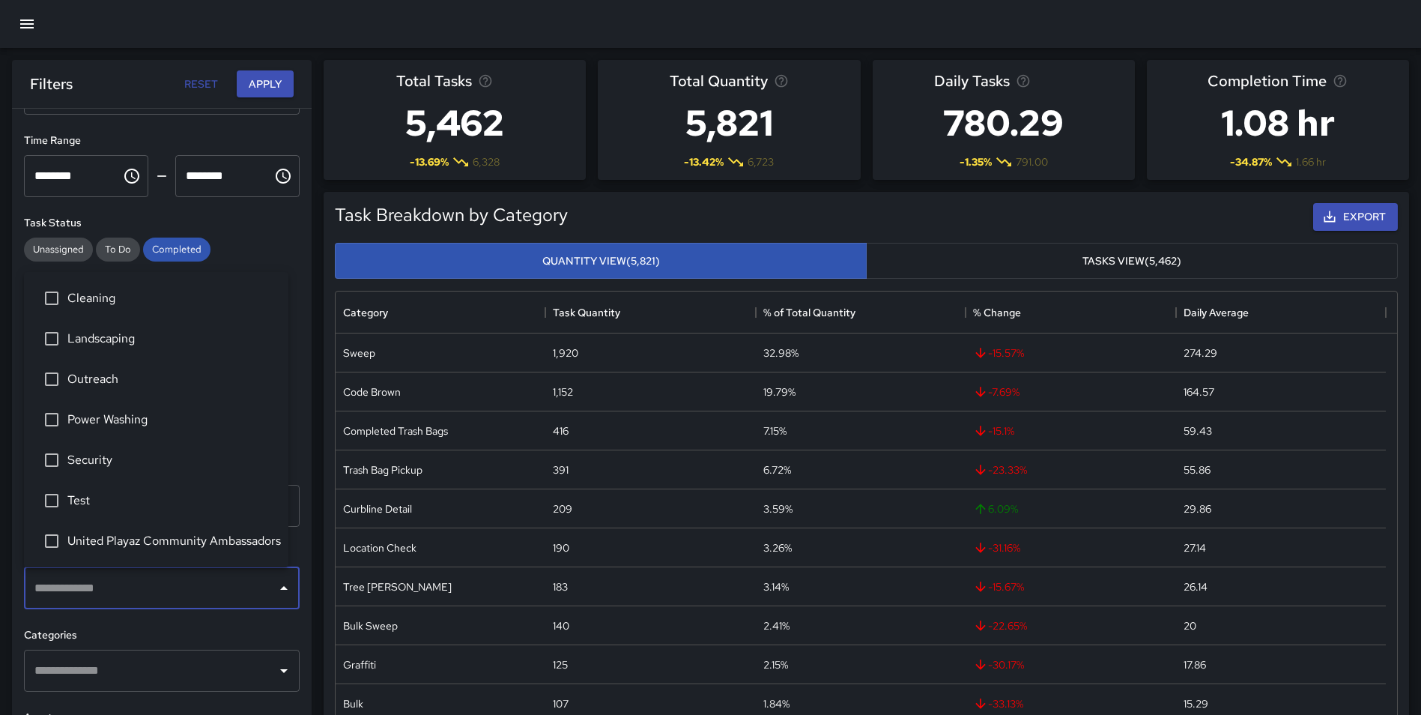
click at [136, 543] on span "United Playaz Community Ambassadors" at bounding box center [171, 541] width 209 height 18
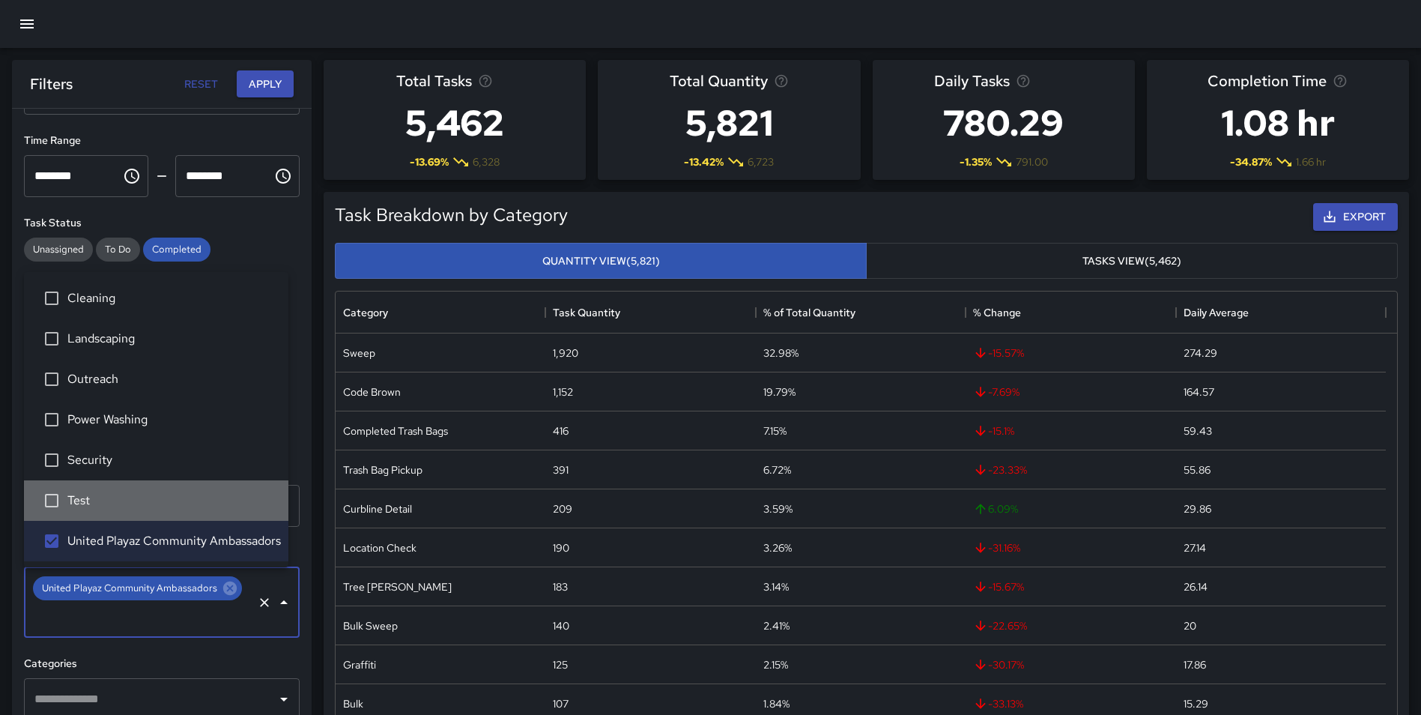
click at [113, 500] on span "Test" at bounding box center [171, 500] width 209 height 18
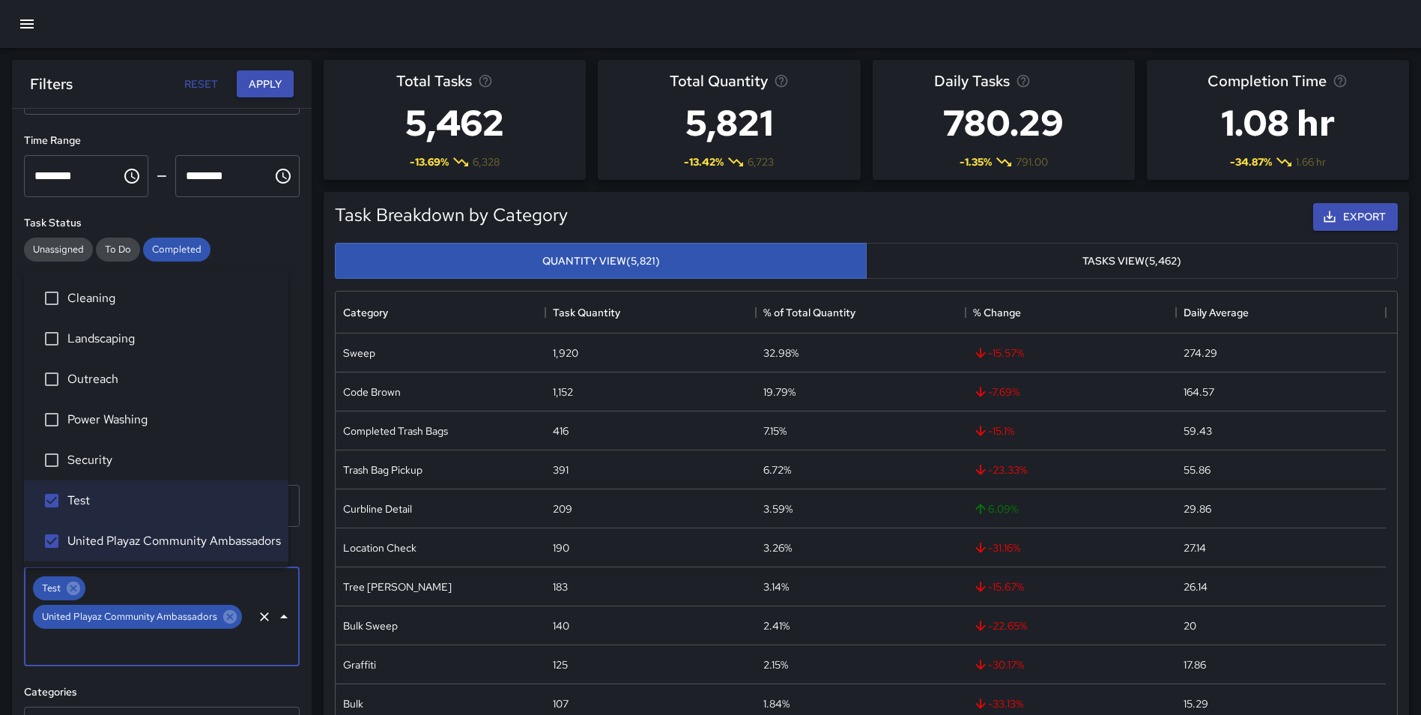
click at [104, 455] on span "Security" at bounding box center [171, 460] width 209 height 18
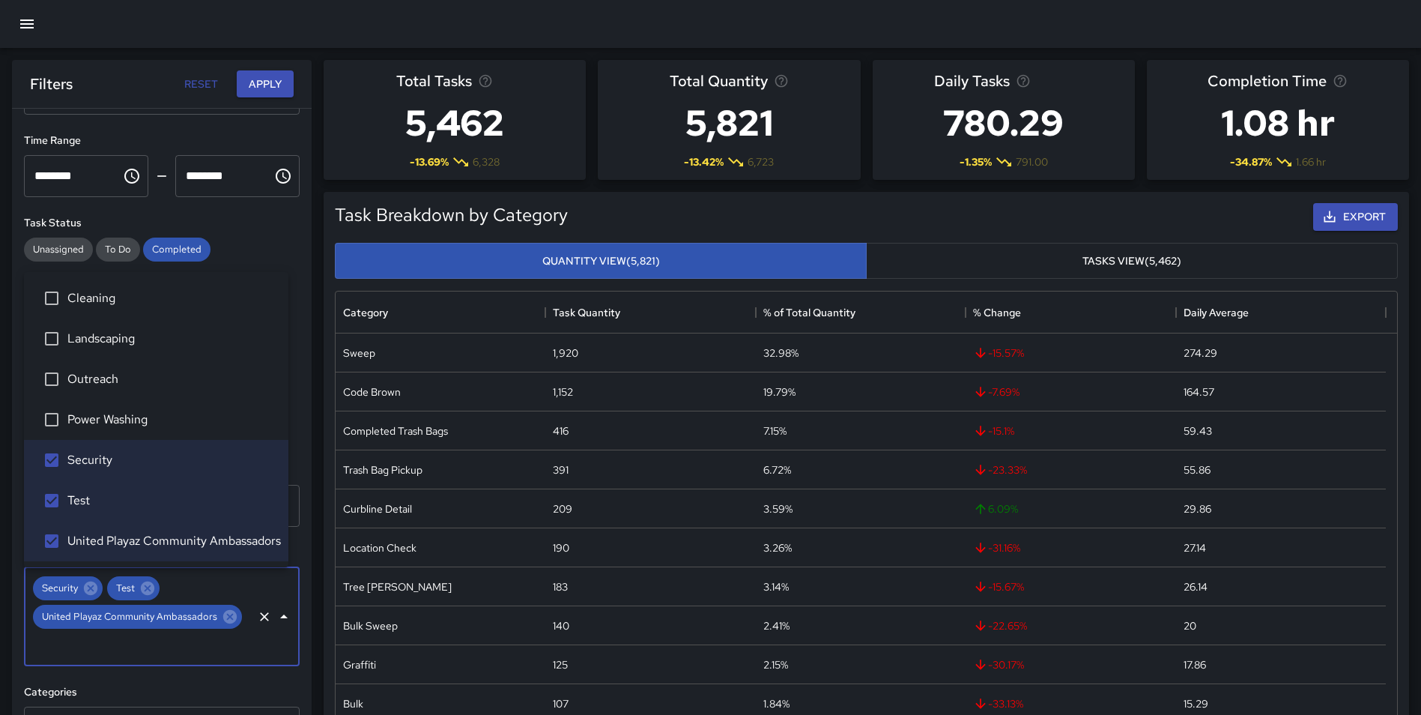
click at [95, 408] on li "Power Washing" at bounding box center [156, 419] width 264 height 40
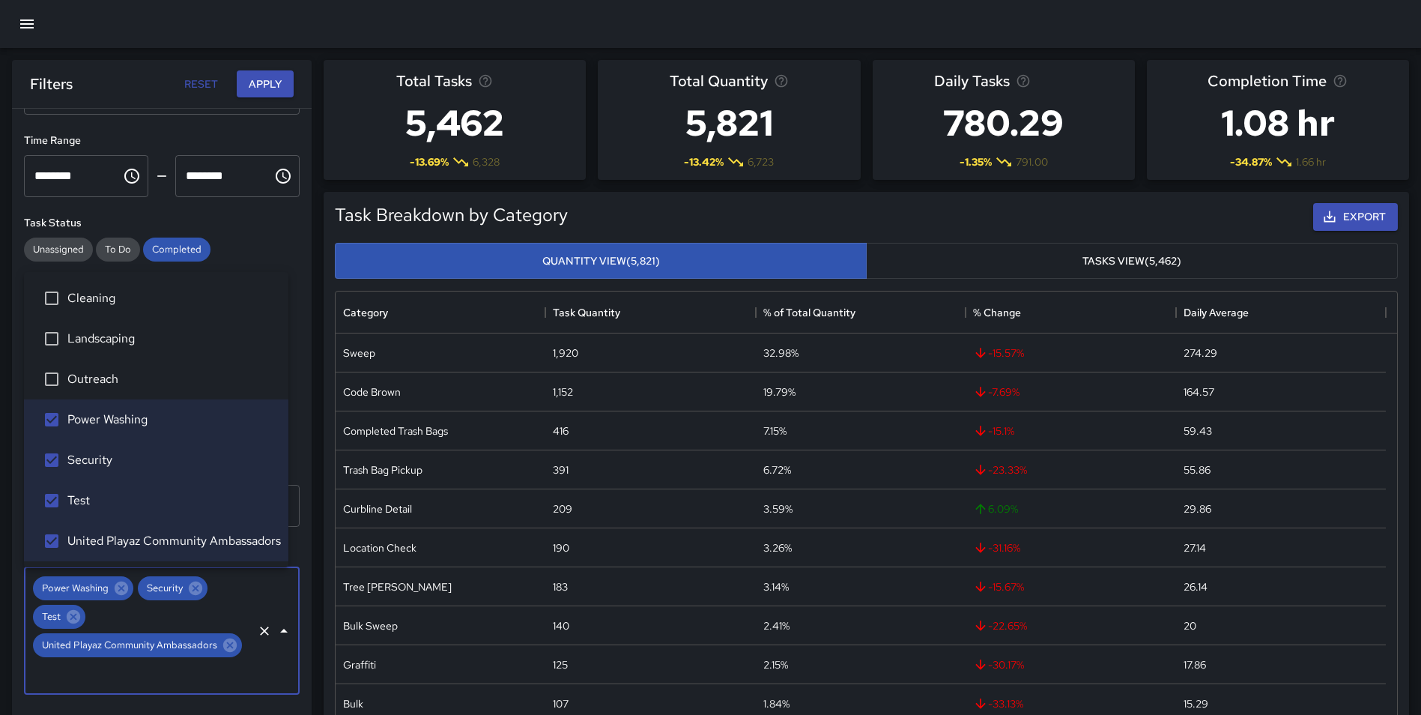
click at [90, 375] on span "Outreach" at bounding box center [171, 379] width 209 height 18
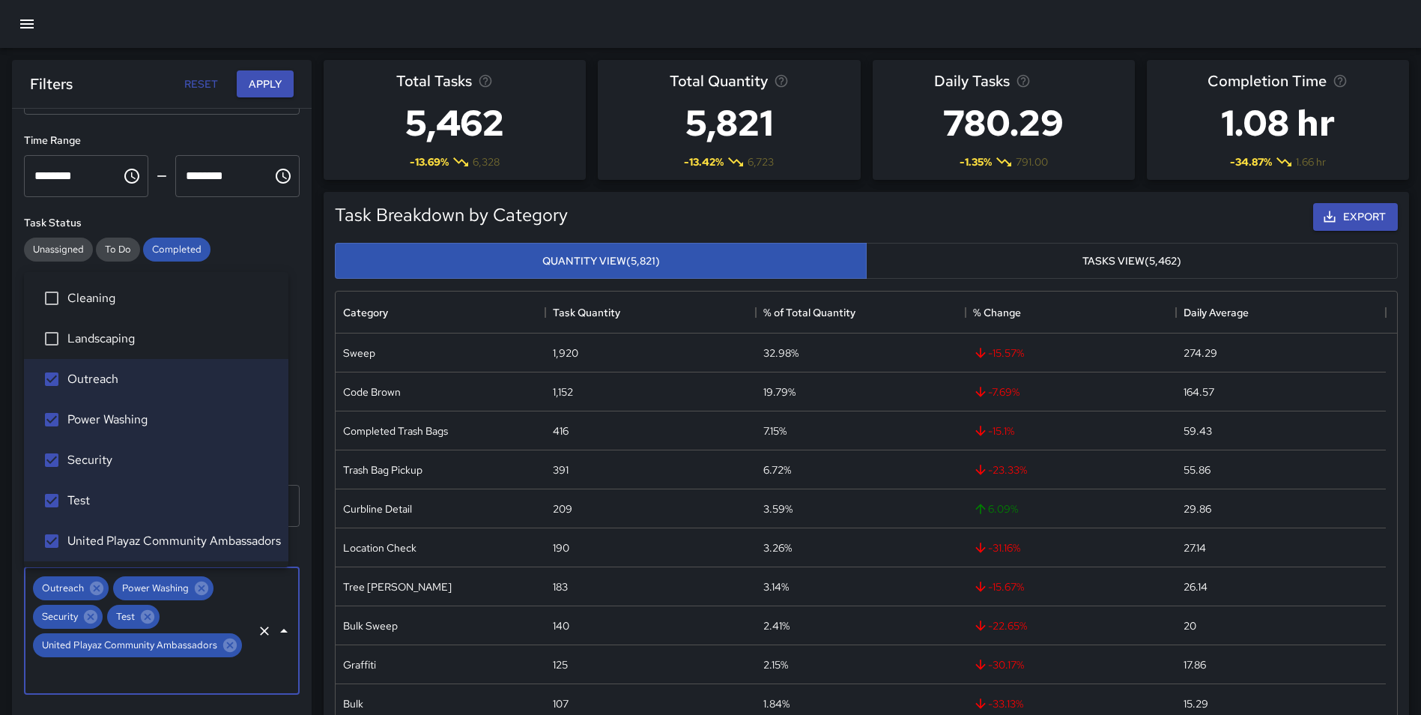
drag, startPoint x: 84, startPoint y: 336, endPoint x: 88, endPoint y: 324, distance: 12.8
click at [85, 336] on span "Landscaping" at bounding box center [171, 339] width 209 height 18
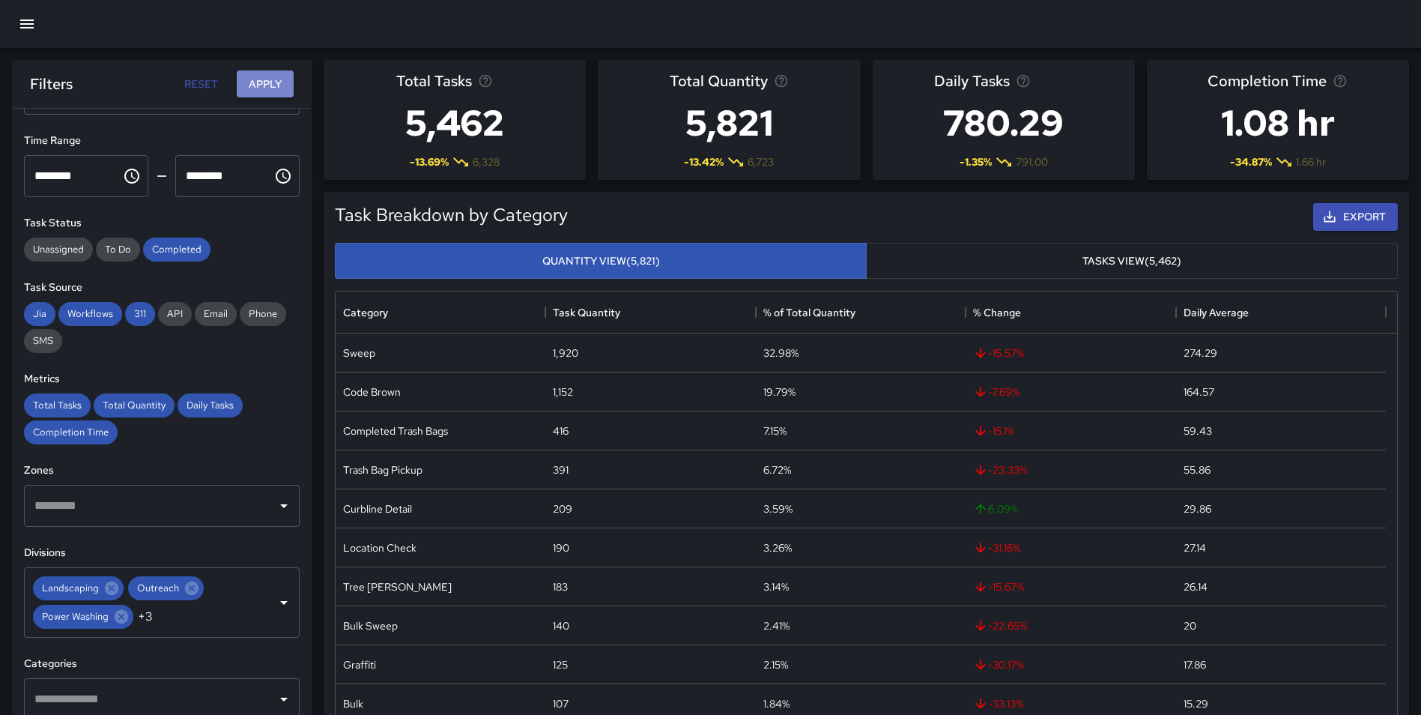
click at [261, 88] on button "Apply" at bounding box center [265, 84] width 57 height 28
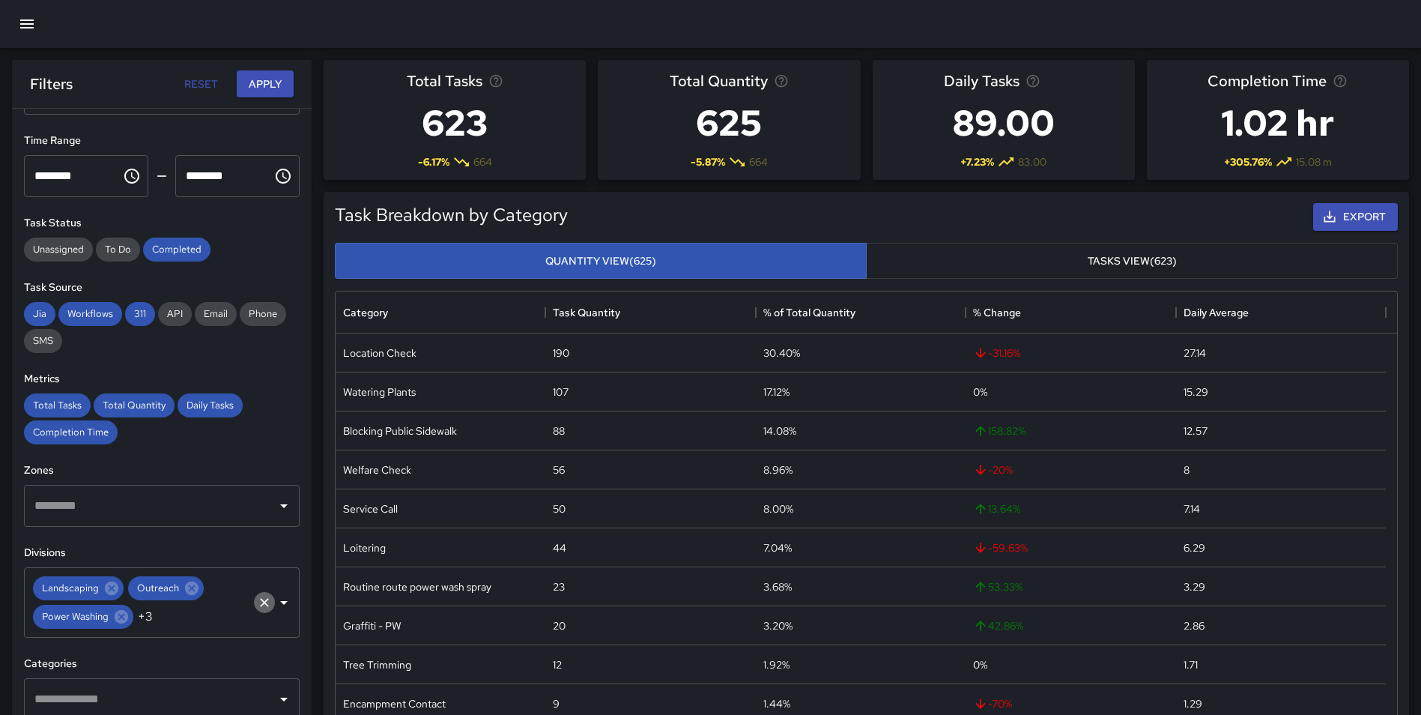
click at [257, 604] on icon "Clear" at bounding box center [264, 602] width 15 height 15
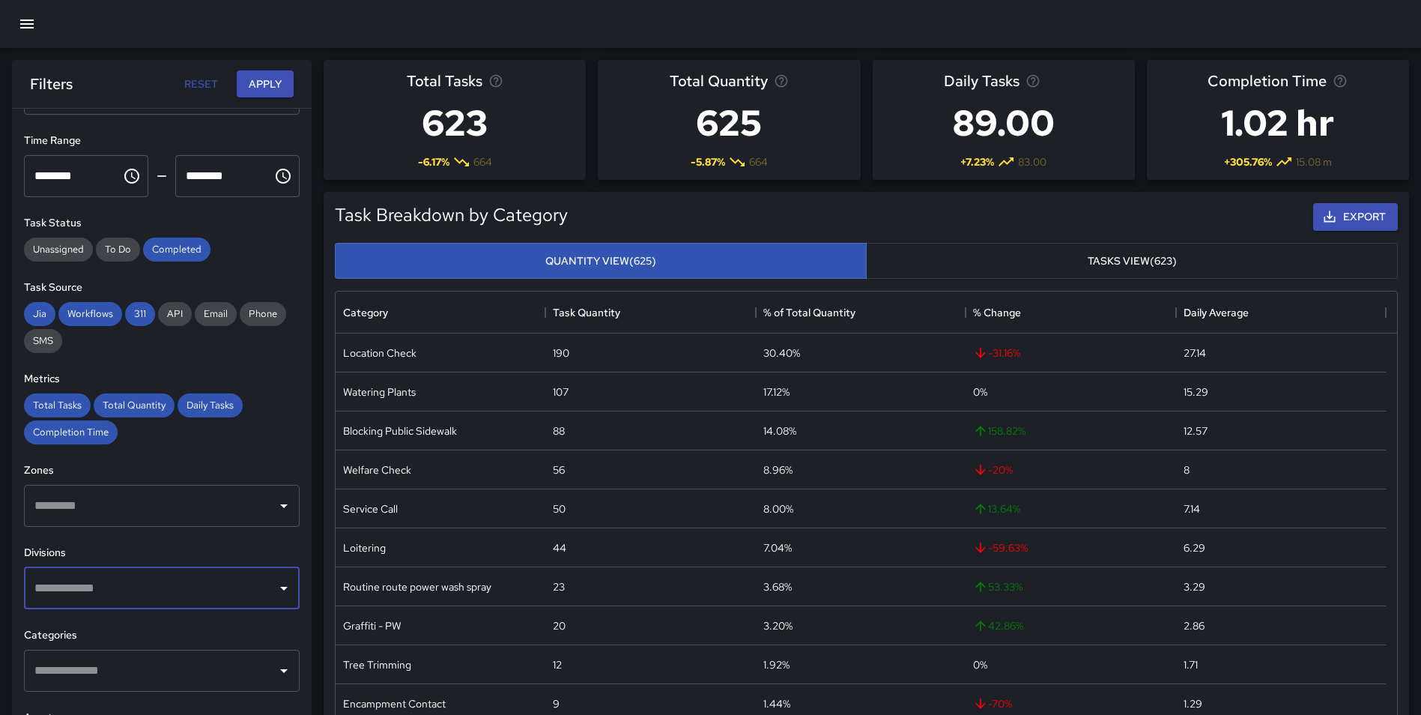
click at [291, 585] on div "**********" at bounding box center [162, 442] width 300 height 666
click at [261, 88] on button "Apply" at bounding box center [265, 84] width 57 height 28
